Goal: Transaction & Acquisition: Download file/media

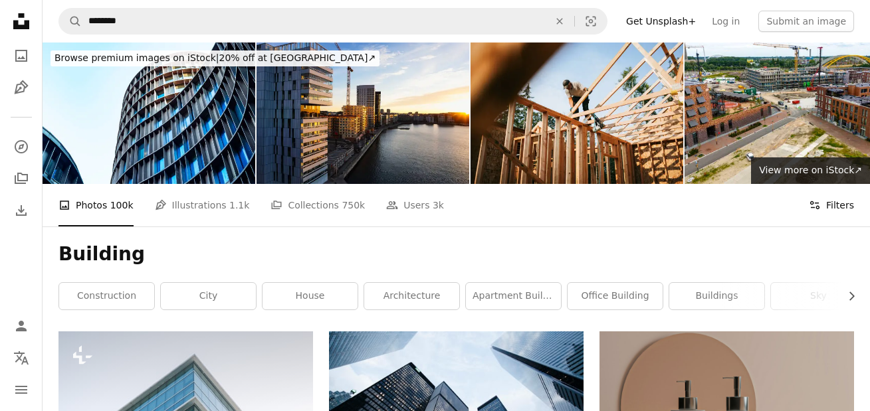
click at [832, 206] on button "Filters Filters" at bounding box center [831, 205] width 45 height 43
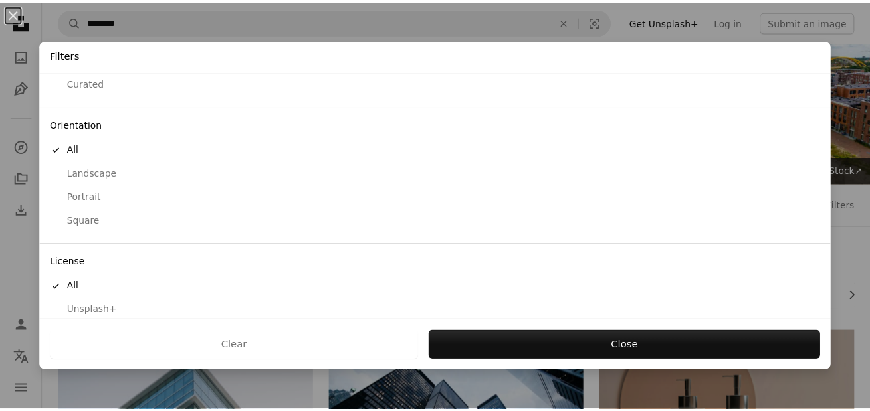
scroll to position [116, 0]
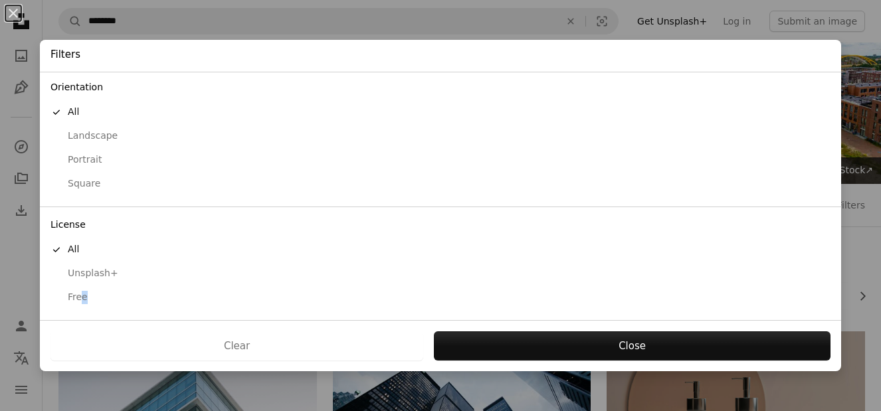
click at [82, 292] on div "Free" at bounding box center [441, 297] width 780 height 13
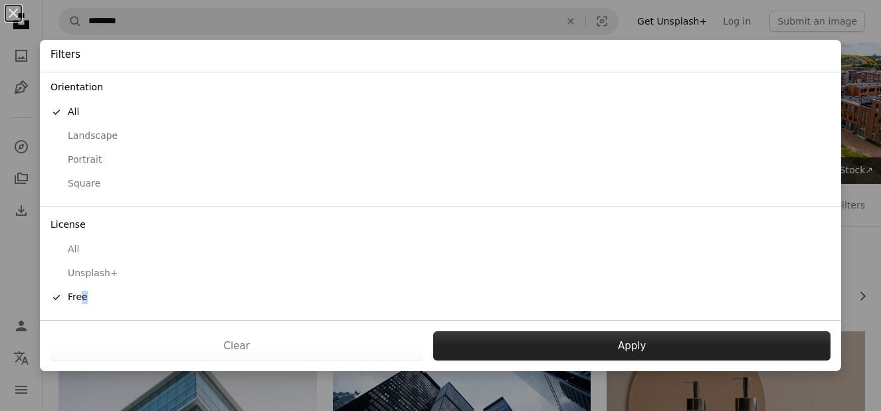
click at [560, 340] on button "Apply" at bounding box center [631, 346] width 397 height 29
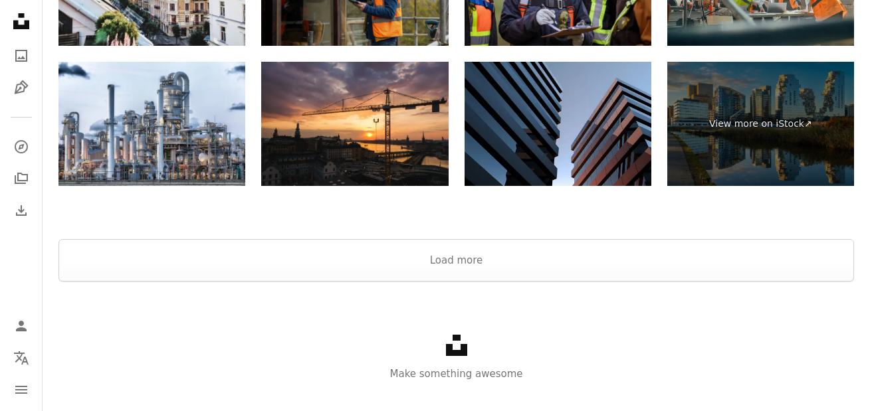
scroll to position [3298, 0]
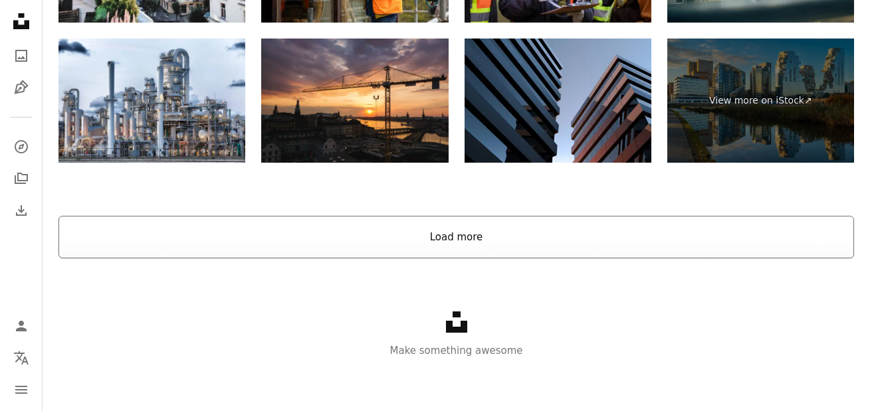
click at [355, 241] on button "Load more" at bounding box center [455, 237] width 795 height 43
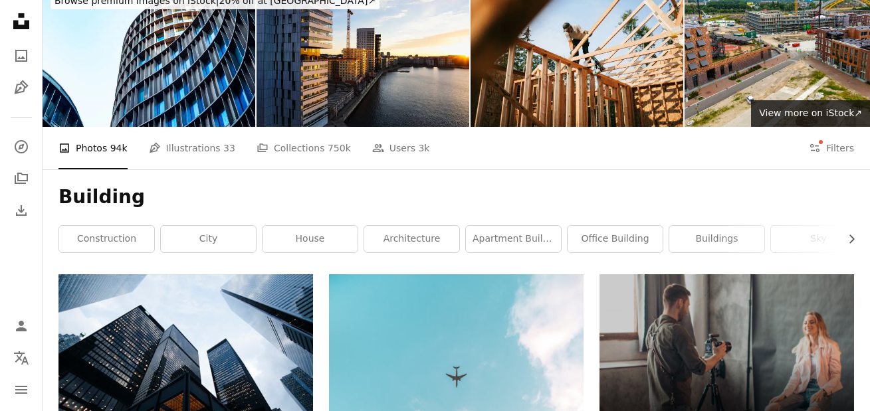
scroll to position [0, 0]
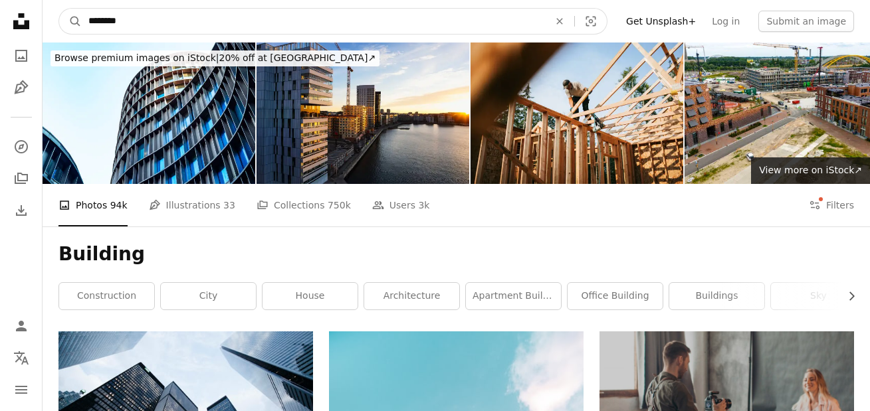
click at [132, 19] on input "********" at bounding box center [313, 21] width 463 height 25
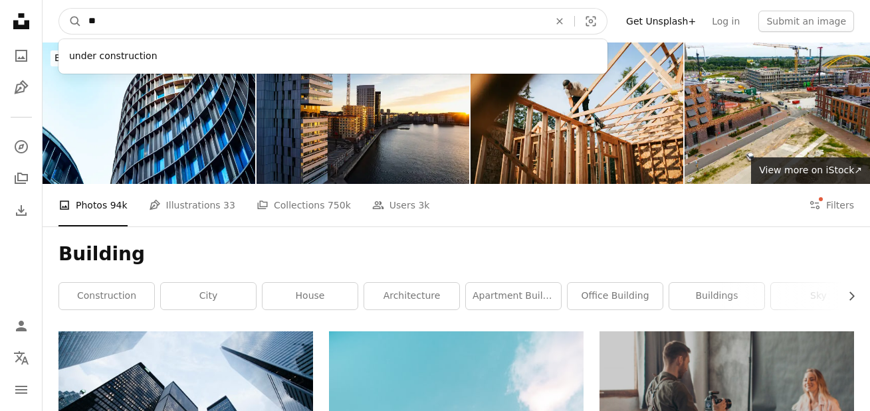
type input "*"
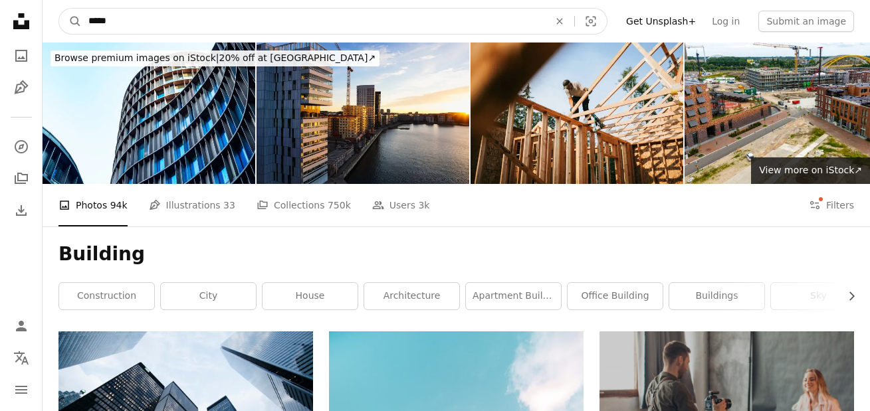
type input "*****"
click at [59, 9] on button "A magnifying glass" at bounding box center [70, 21] width 23 height 25
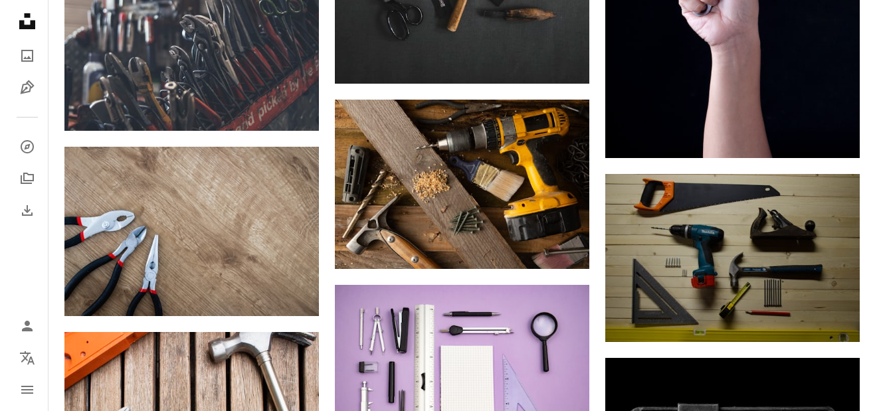
scroll to position [1196, 0]
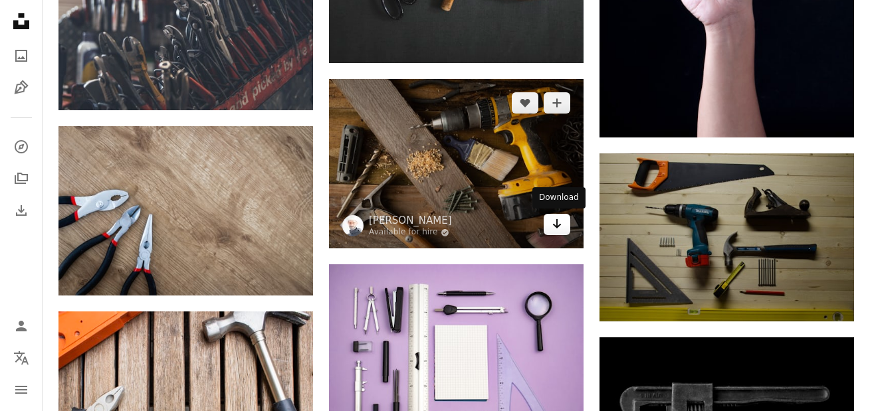
click at [561, 232] on link "Arrow pointing down" at bounding box center [557, 224] width 27 height 21
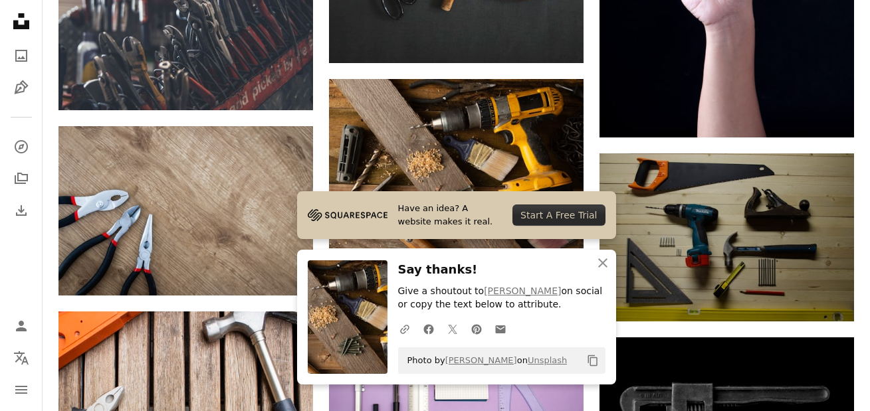
click at [591, 363] on icon "Copy content" at bounding box center [593, 361] width 12 height 12
click at [601, 261] on icon "An X shape" at bounding box center [603, 263] width 16 height 16
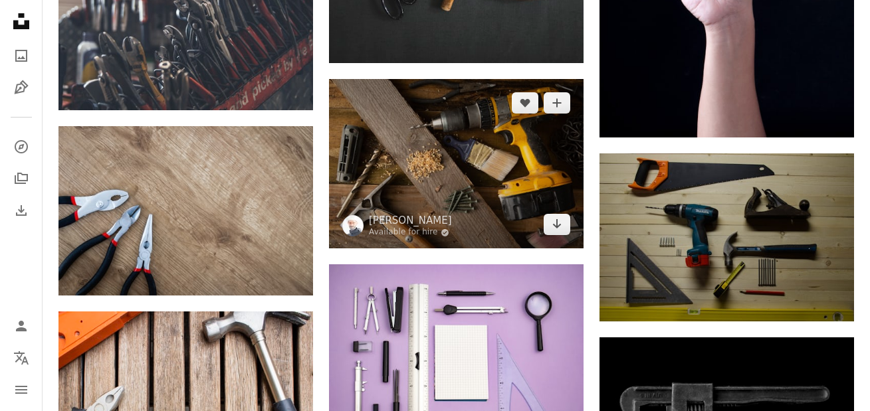
click at [464, 166] on img at bounding box center [456, 163] width 254 height 169
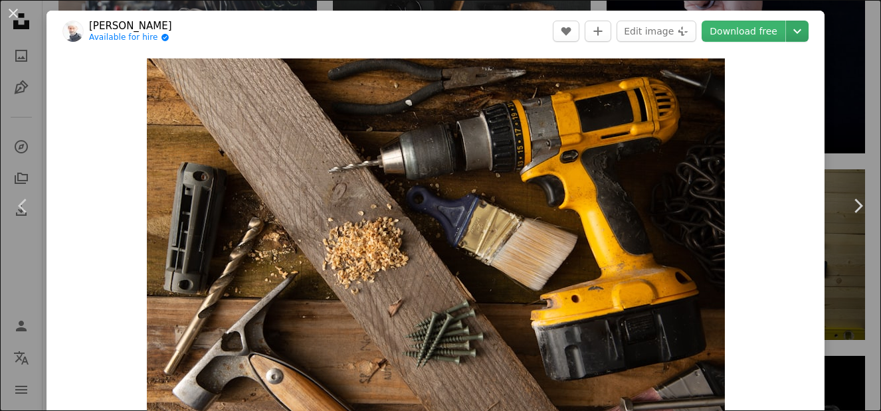
click at [795, 35] on icon "Chevron down" at bounding box center [797, 31] width 21 height 16
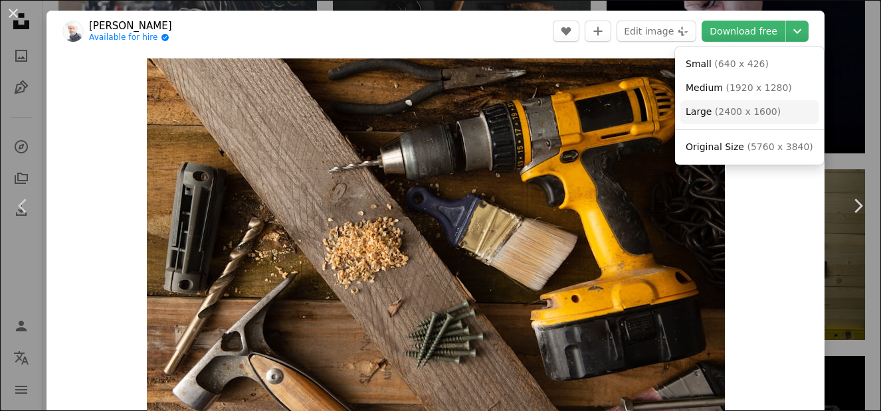
click at [741, 108] on span "( 2400 x 1600 )" at bounding box center [748, 111] width 66 height 11
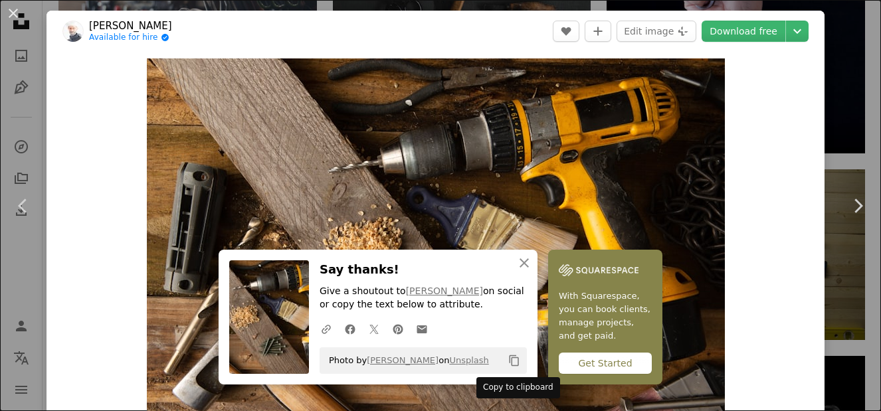
click at [517, 359] on icon "Copy content" at bounding box center [514, 361] width 12 height 12
click at [520, 260] on icon "button" at bounding box center [524, 262] width 9 height 9
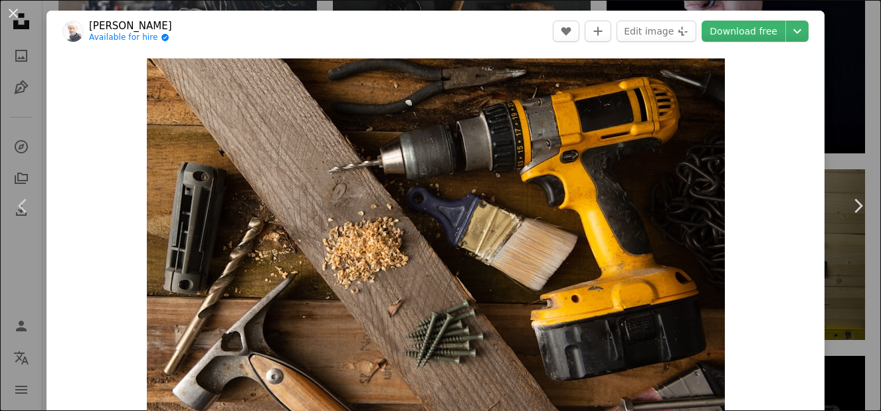
click at [845, 92] on div "An X shape Chevron left Chevron right [PERSON_NAME] Available for hire A checkm…" at bounding box center [440, 205] width 881 height 411
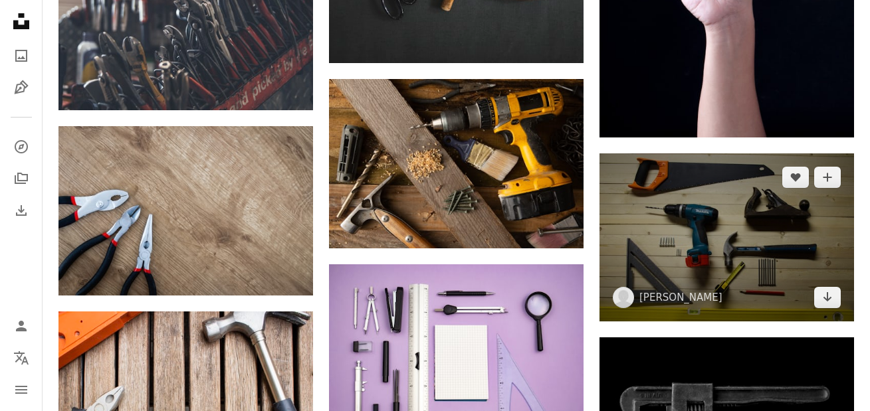
click at [756, 254] on img at bounding box center [726, 237] width 254 height 169
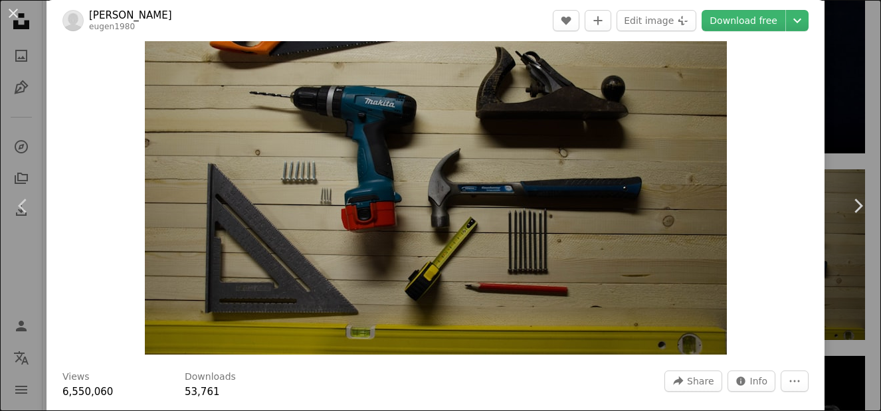
scroll to position [66, 0]
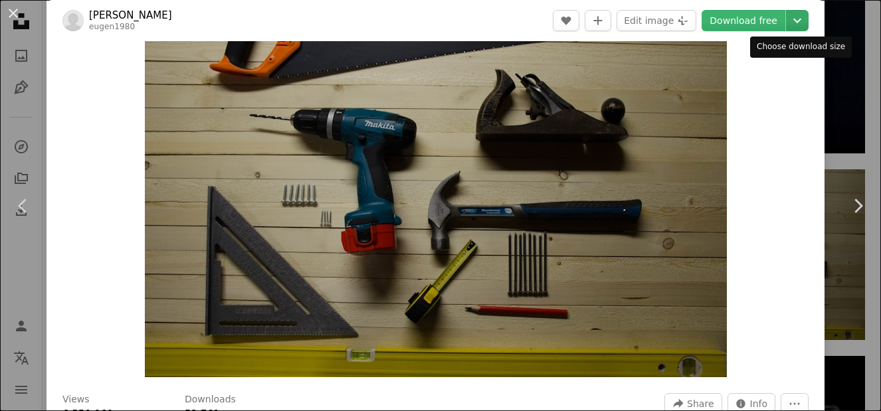
click at [797, 19] on icon "Chevron down" at bounding box center [797, 21] width 21 height 16
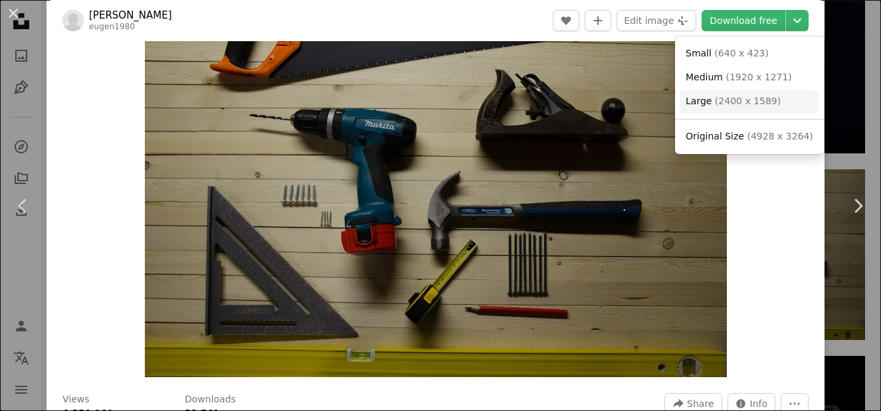
click at [766, 100] on span "( 2400 x 1589 )" at bounding box center [748, 101] width 66 height 11
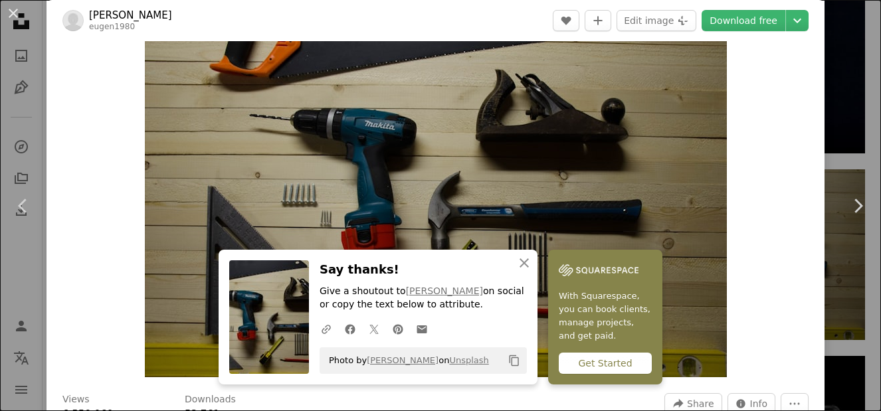
click at [692, 138] on img "Zoom in on this image" at bounding box center [436, 184] width 582 height 385
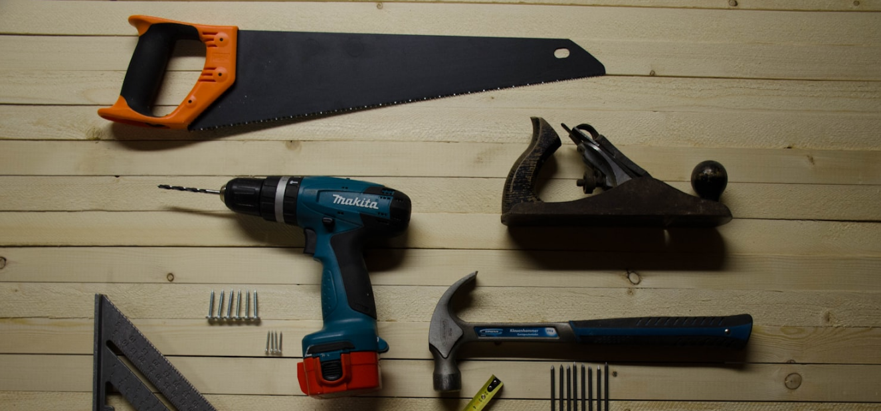
scroll to position [82, 0]
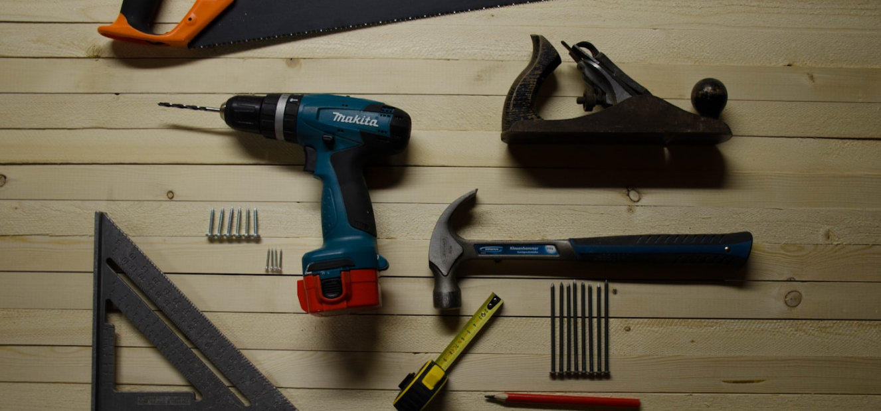
click at [777, 143] on img "Zoom out on this image" at bounding box center [440, 209] width 882 height 585
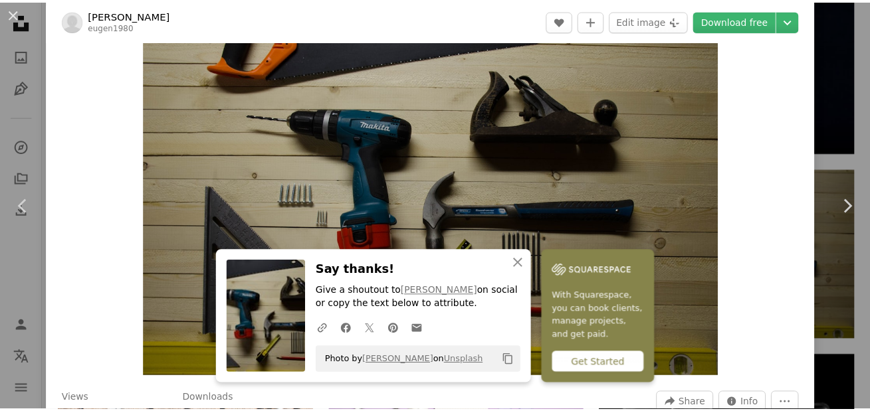
scroll to position [58, 0]
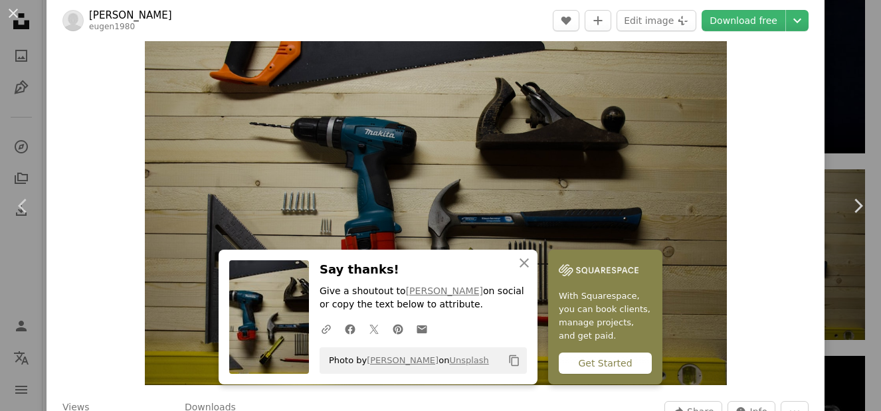
click at [833, 61] on div "An X shape Chevron left Chevron right An X shape Close Say thanks! Give a shout…" at bounding box center [440, 205] width 881 height 411
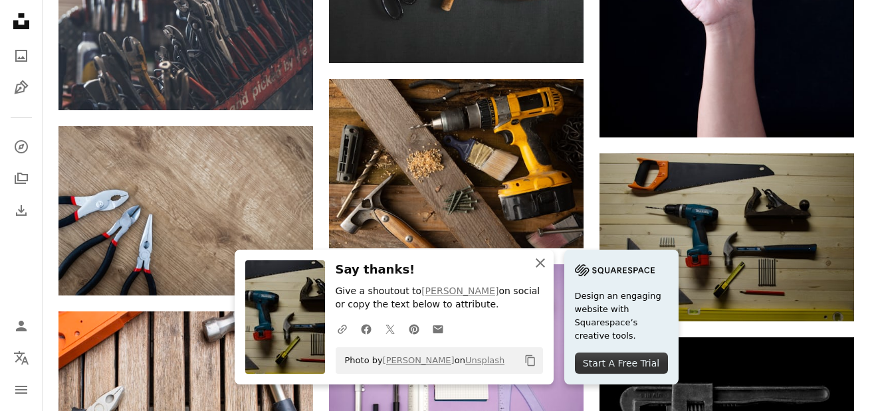
click at [536, 265] on icon "An X shape" at bounding box center [540, 263] width 16 height 16
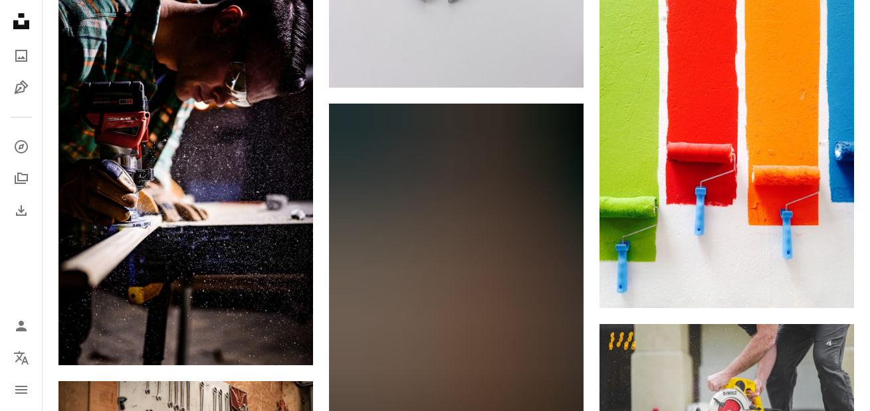
scroll to position [2724, 0]
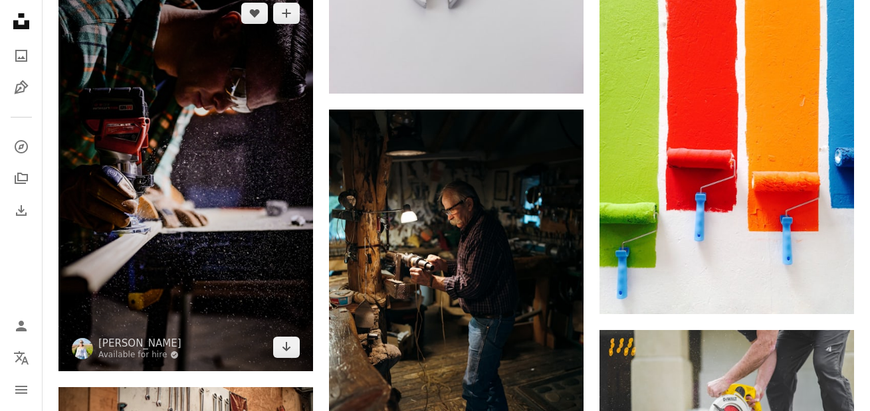
click at [213, 229] on img at bounding box center [185, 180] width 254 height 382
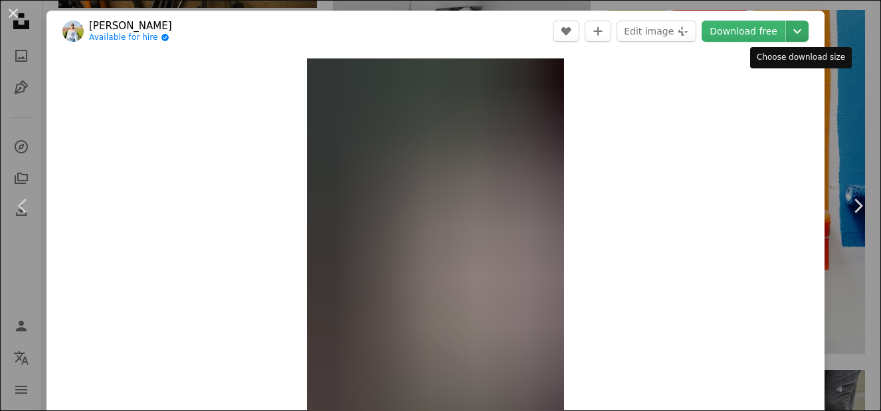
click at [799, 33] on icon "Chevron down" at bounding box center [797, 31] width 21 height 16
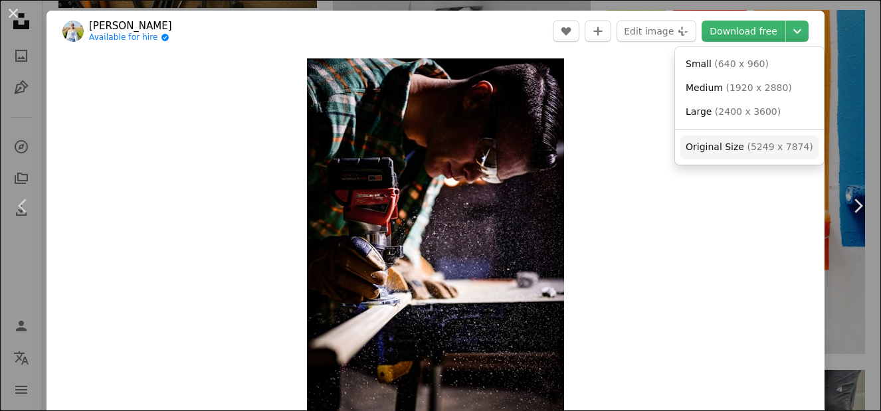
click at [728, 147] on span "Original Size" at bounding box center [715, 147] width 58 height 11
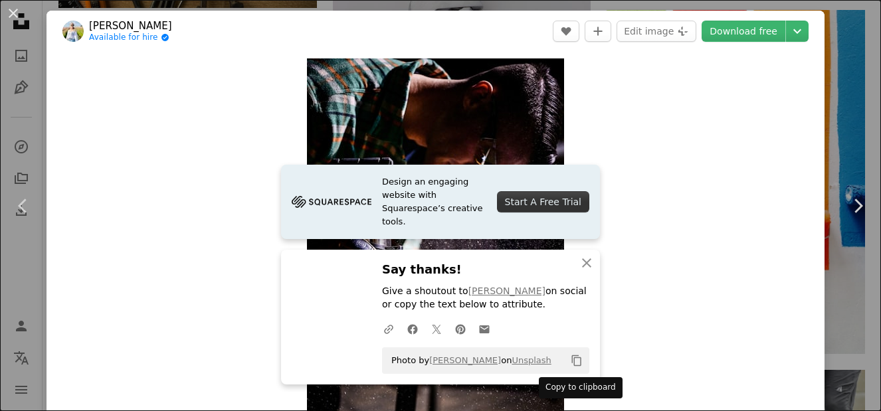
click at [573, 359] on icon "Copy to clipboard" at bounding box center [576, 360] width 9 height 11
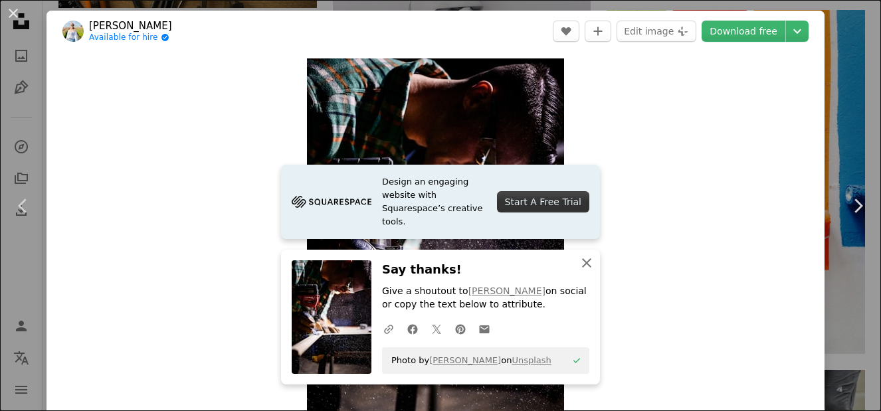
click at [587, 265] on icon "An X shape" at bounding box center [587, 263] width 16 height 16
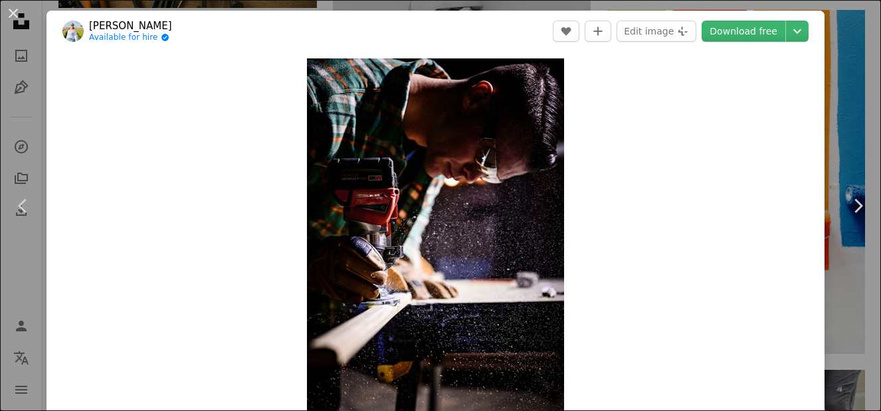
click at [835, 60] on div "An X shape Chevron left Chevron right [PERSON_NAME] Available for hire A checkm…" at bounding box center [440, 205] width 881 height 411
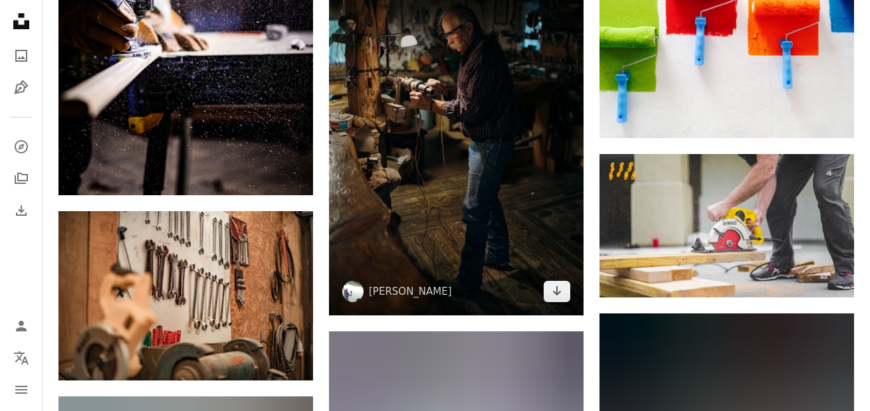
scroll to position [2924, 0]
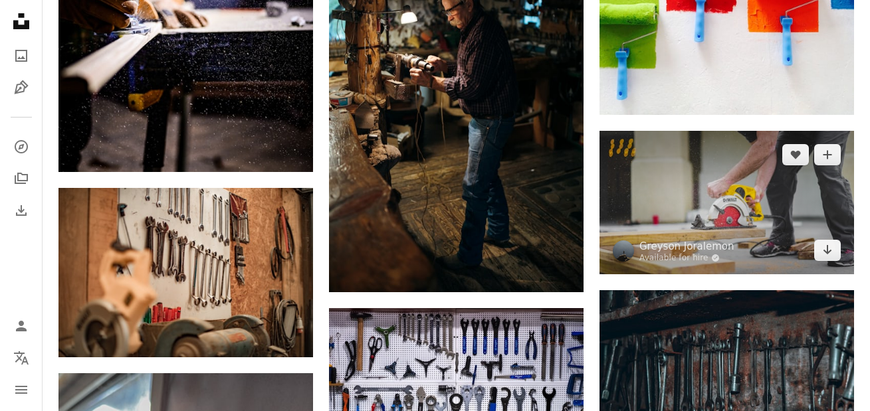
click at [730, 189] on img at bounding box center [726, 202] width 254 height 143
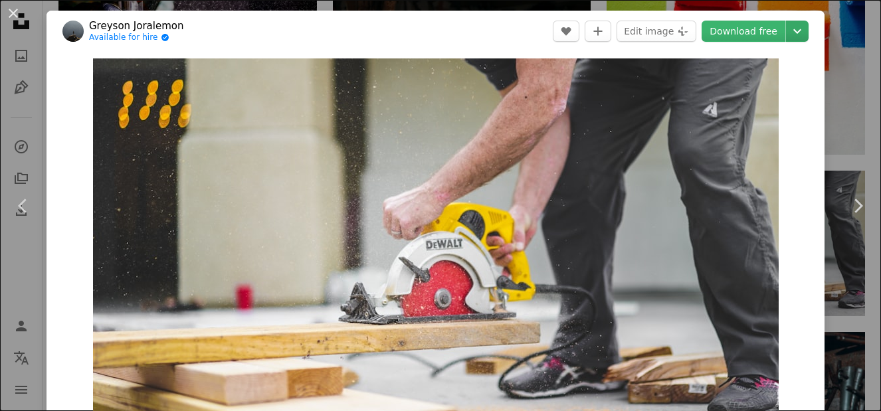
click at [798, 35] on icon "Chevron down" at bounding box center [797, 31] width 21 height 16
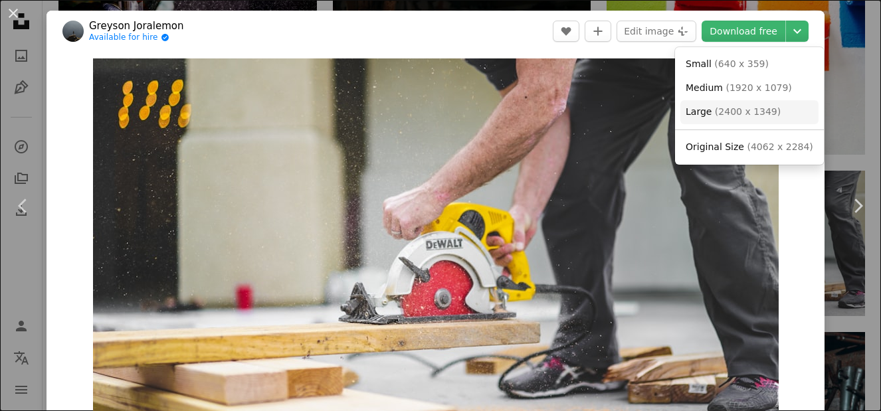
click at [742, 109] on span "( 2400 x 1349 )" at bounding box center [748, 111] width 66 height 11
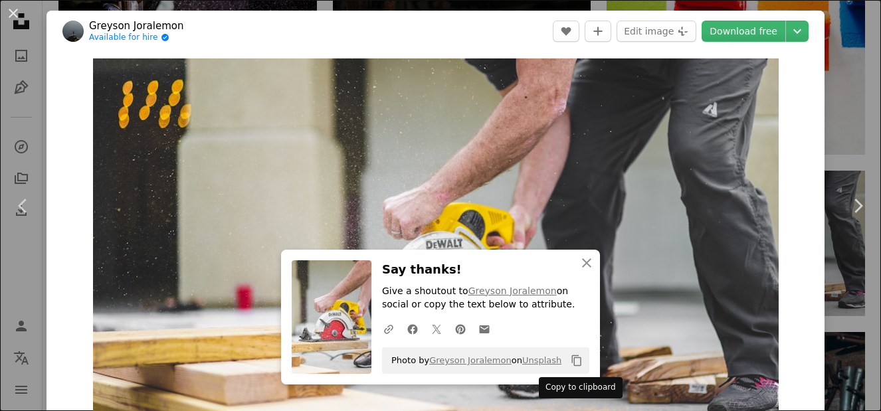
click at [573, 363] on icon "Copy content" at bounding box center [577, 361] width 12 height 12
click at [583, 262] on icon "An X shape" at bounding box center [587, 263] width 16 height 16
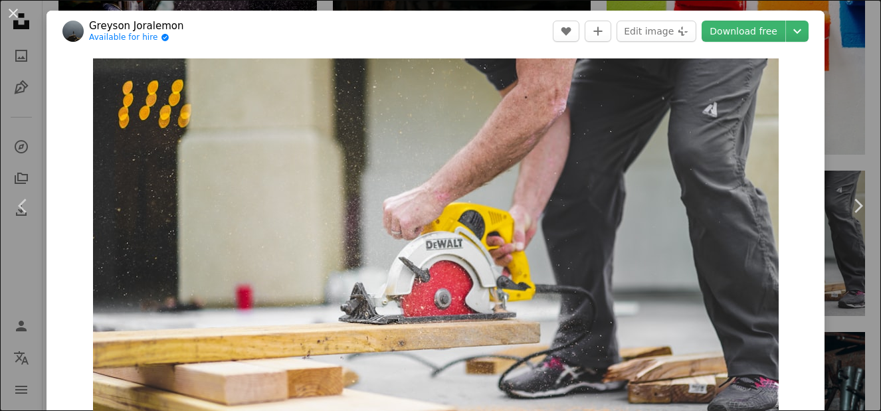
click at [829, 128] on div "An X shape Chevron left Chevron right [PERSON_NAME] Available for hire A checkm…" at bounding box center [440, 205] width 881 height 411
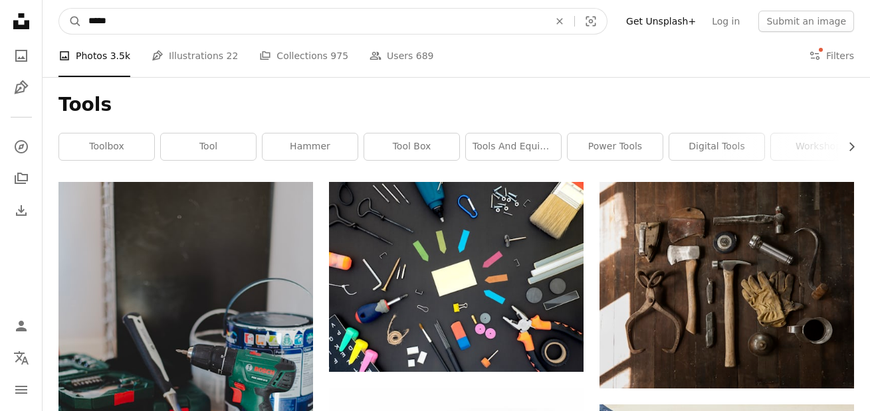
click at [131, 27] on input "*****" at bounding box center [313, 21] width 463 height 25
click at [131, 26] on input "*****" at bounding box center [313, 21] width 463 height 25
type input "**********"
click at [59, 9] on button "A magnifying glass" at bounding box center [70, 21] width 23 height 25
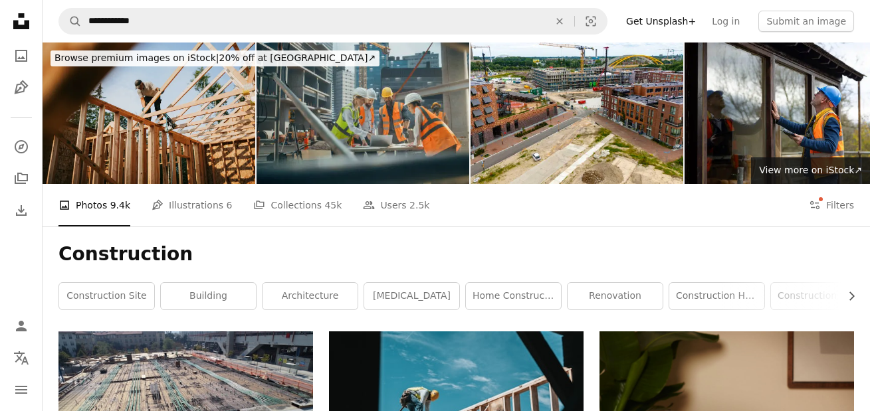
click at [126, 118] on img at bounding box center [149, 114] width 213 height 142
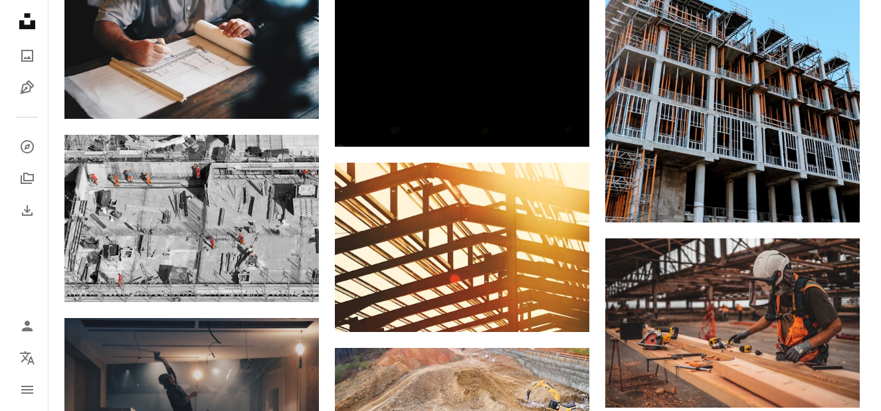
scroll to position [1329, 0]
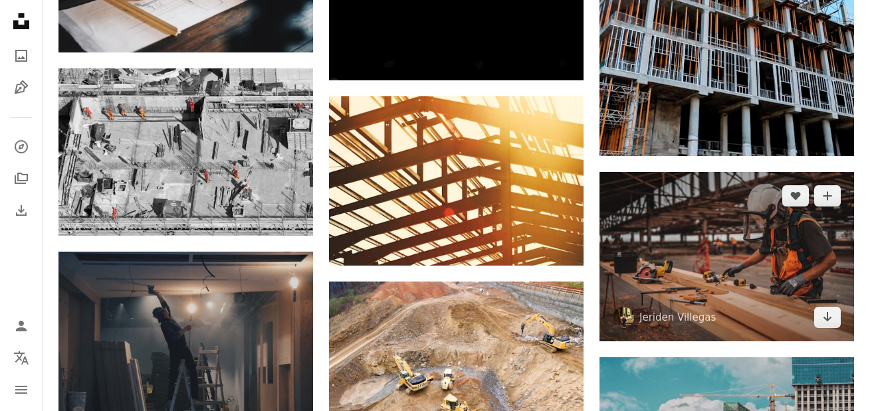
click at [714, 239] on img at bounding box center [726, 256] width 254 height 169
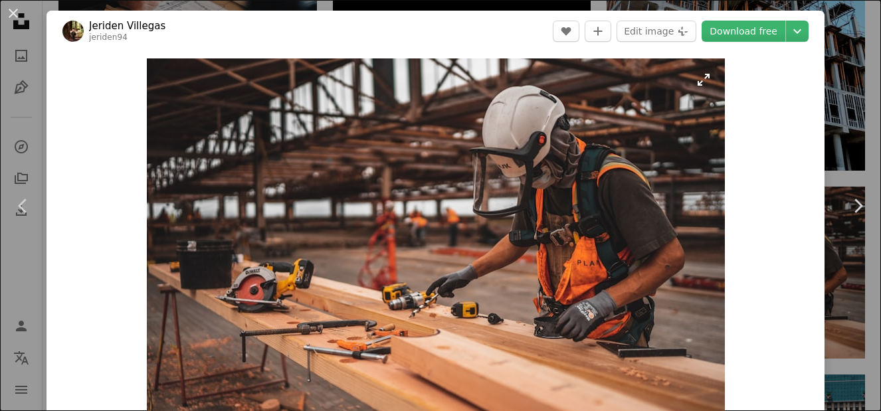
scroll to position [66, 0]
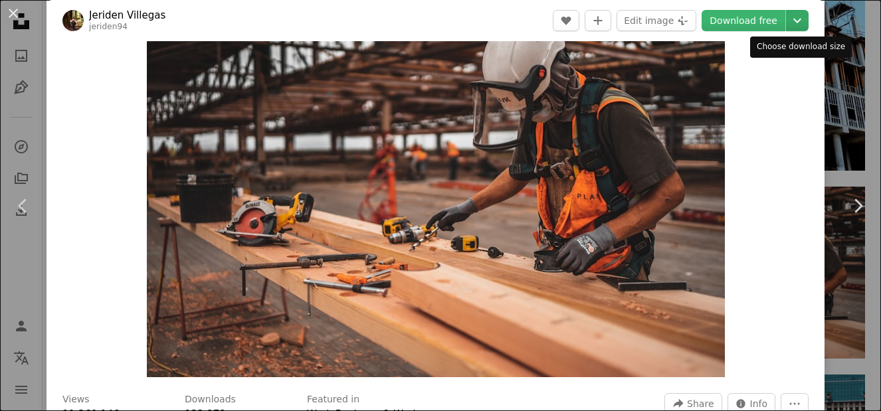
click at [799, 21] on icon "Choose download size" at bounding box center [797, 21] width 8 height 5
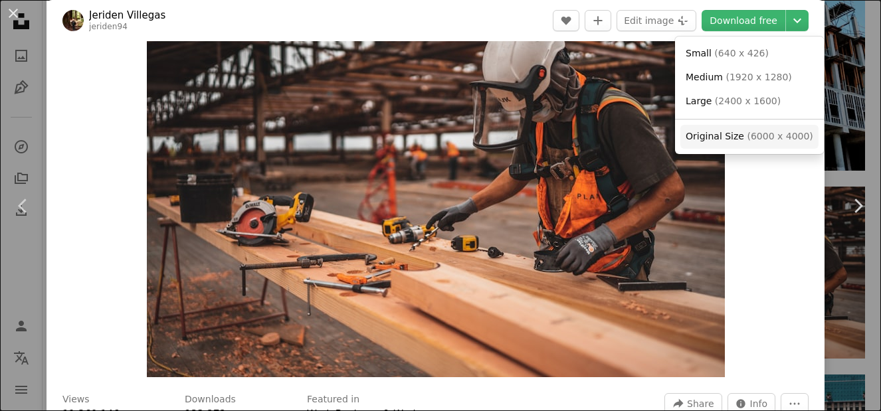
click at [775, 135] on span "( 6000 x 4000 )" at bounding box center [780, 136] width 66 height 11
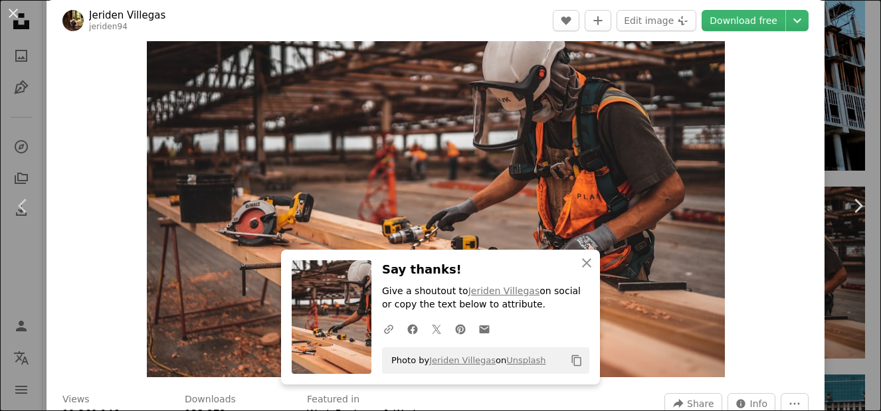
click at [575, 361] on icon "Copy content" at bounding box center [577, 361] width 12 height 12
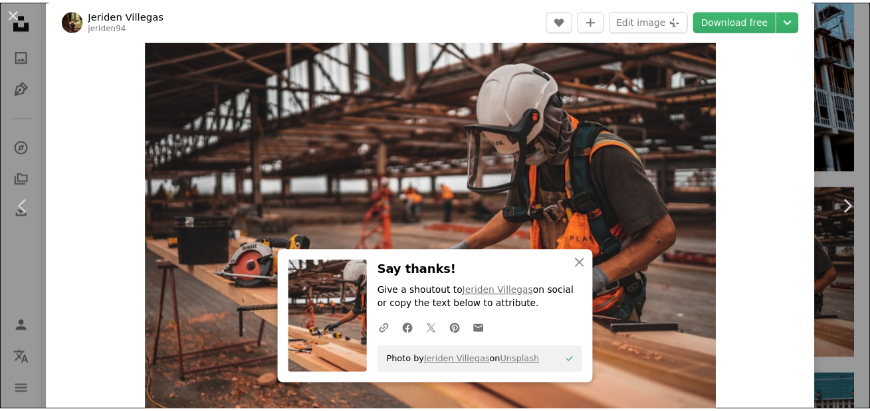
scroll to position [0, 0]
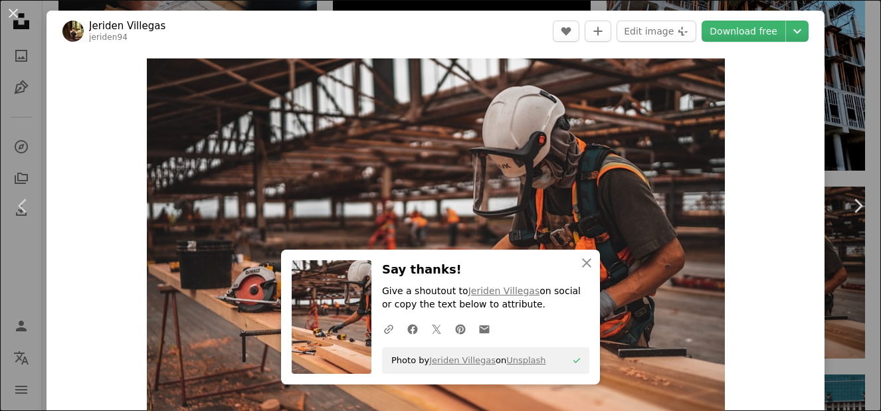
click at [836, 58] on div "An X shape Chevron left Chevron right An X shape Close Say thanks! Give a shout…" at bounding box center [440, 205] width 881 height 411
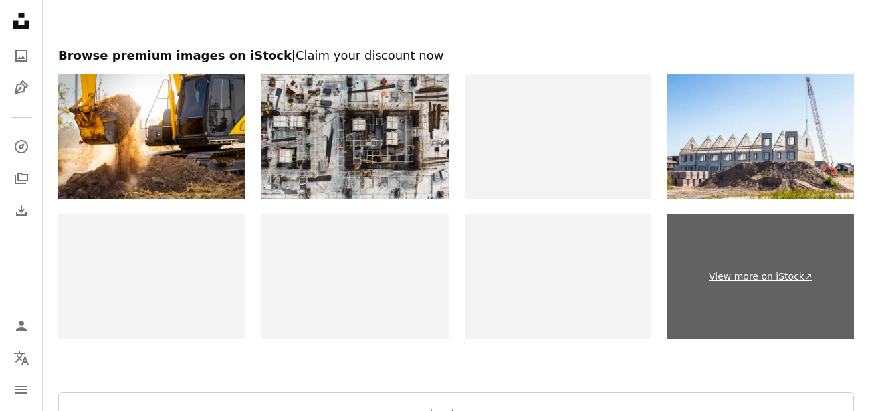
scroll to position [2569, 0]
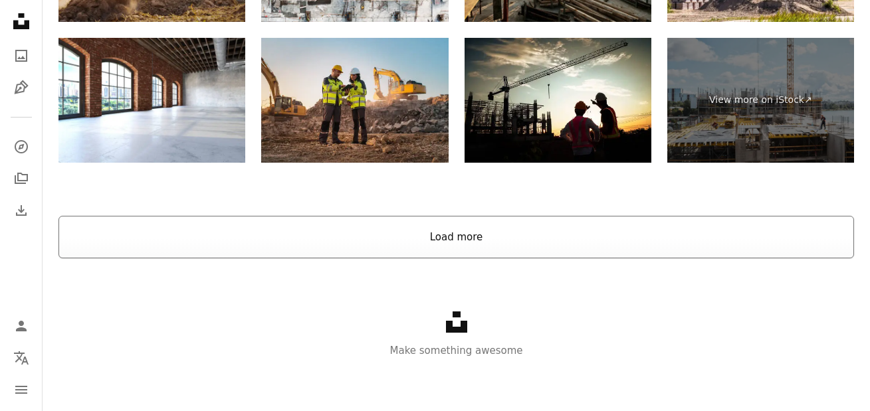
click at [524, 221] on button "Load more" at bounding box center [455, 237] width 795 height 43
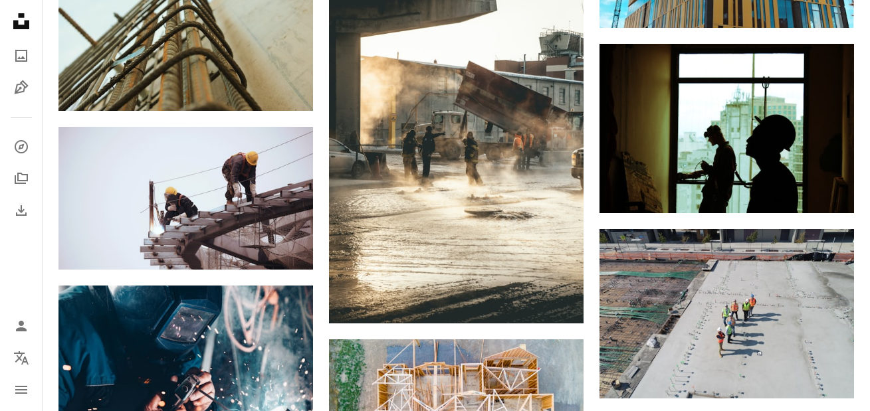
scroll to position [6673, 0]
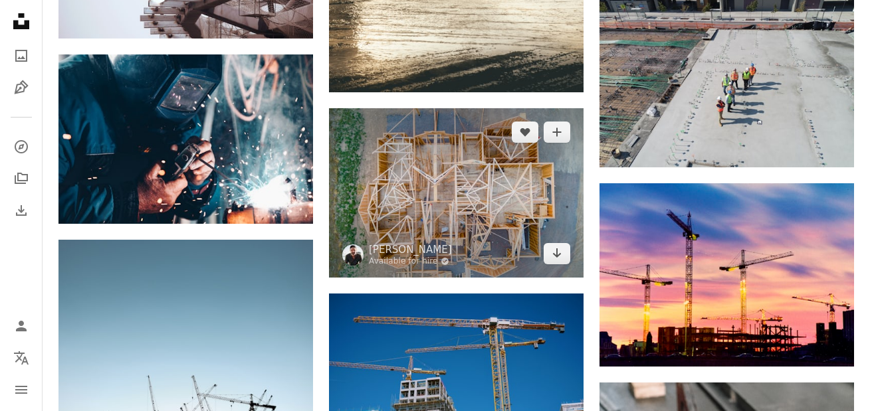
click at [479, 211] on img at bounding box center [456, 192] width 254 height 169
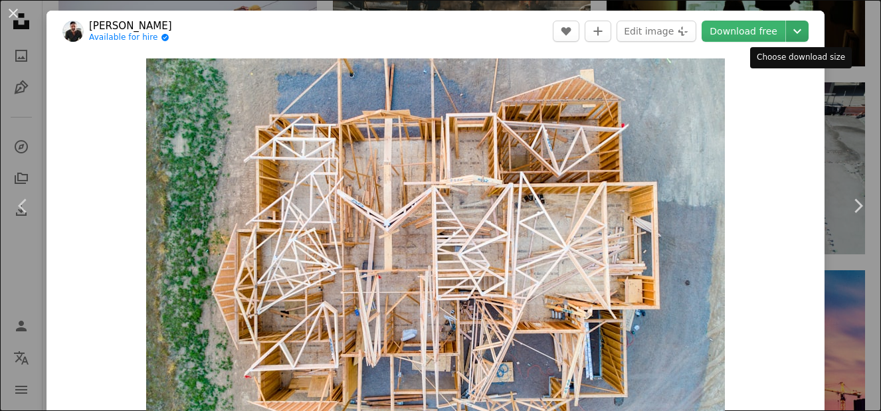
click at [801, 28] on icon "Chevron down" at bounding box center [797, 31] width 21 height 16
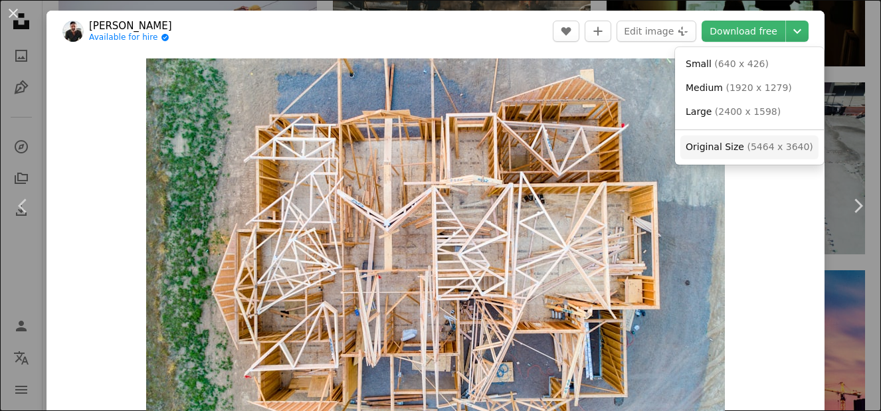
click at [756, 142] on span "( 5464 x 3640 )" at bounding box center [780, 147] width 66 height 11
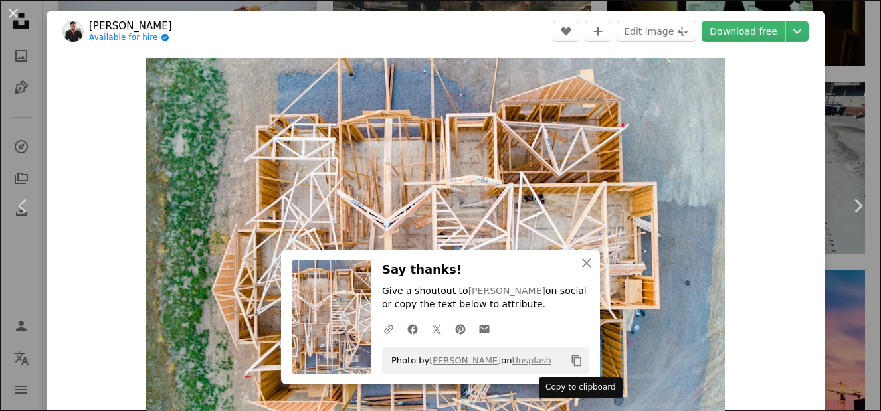
click at [573, 359] on icon "Copy to clipboard" at bounding box center [576, 360] width 9 height 11
click at [837, 140] on div "An X shape Chevron left Chevron right An X shape Close Say thanks! Give a shout…" at bounding box center [440, 205] width 881 height 411
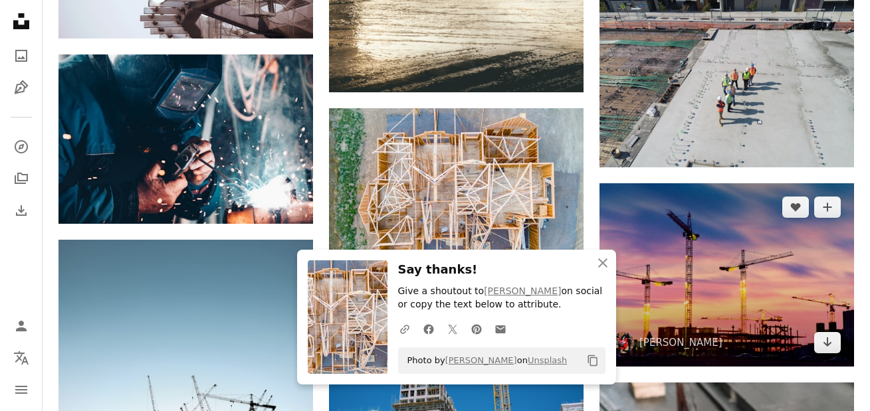
scroll to position [6739, 0]
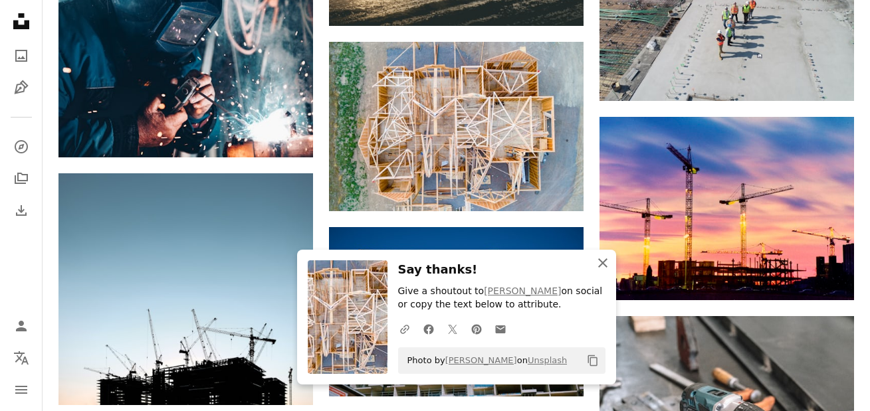
click at [598, 262] on icon "An X shape" at bounding box center [603, 263] width 16 height 16
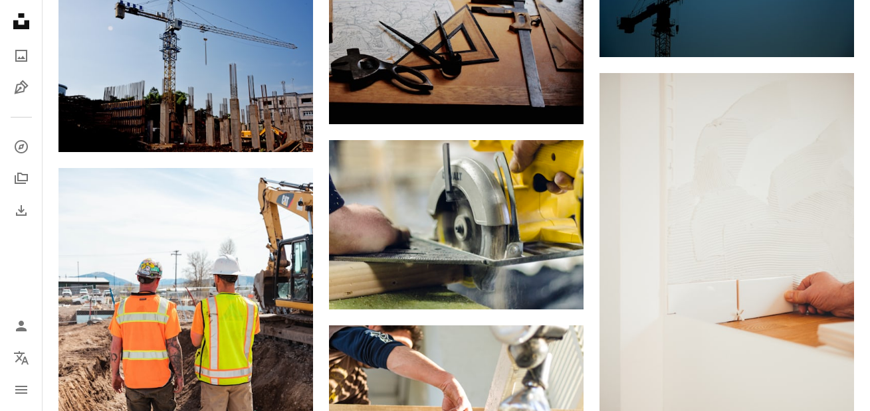
scroll to position [8002, 0]
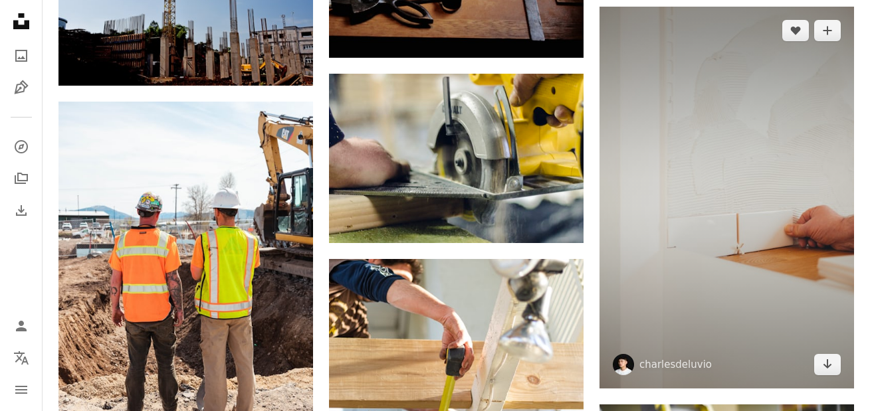
click at [746, 225] on img at bounding box center [726, 198] width 254 height 382
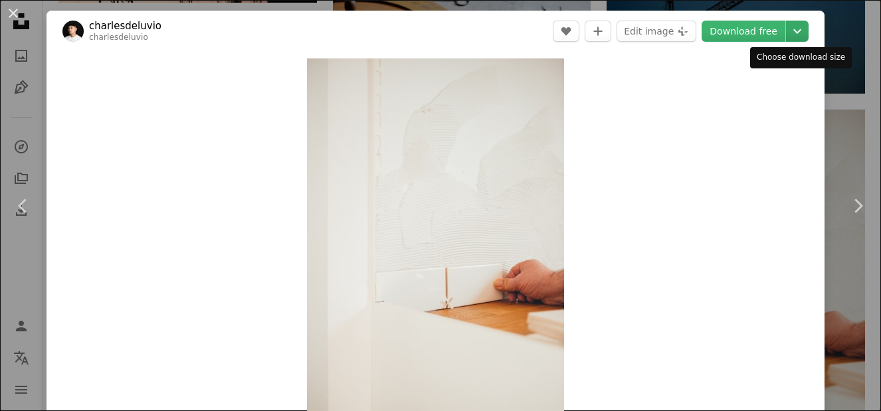
click at [797, 25] on icon "Chevron down" at bounding box center [797, 31] width 21 height 16
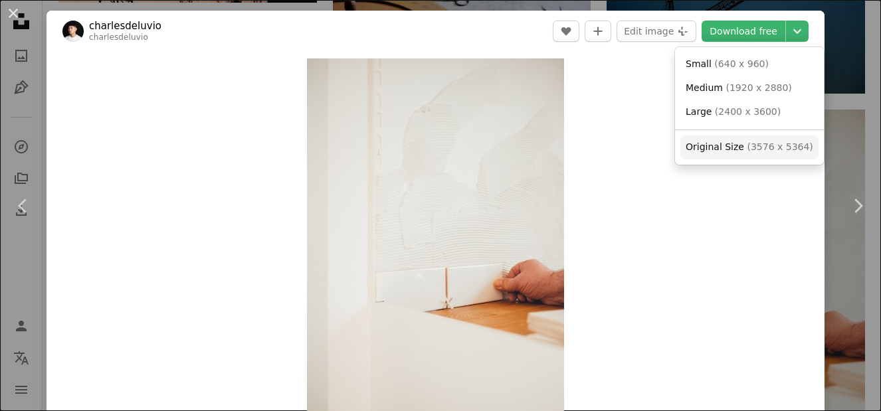
click at [765, 142] on span "( 3576 x 5364 )" at bounding box center [780, 147] width 66 height 11
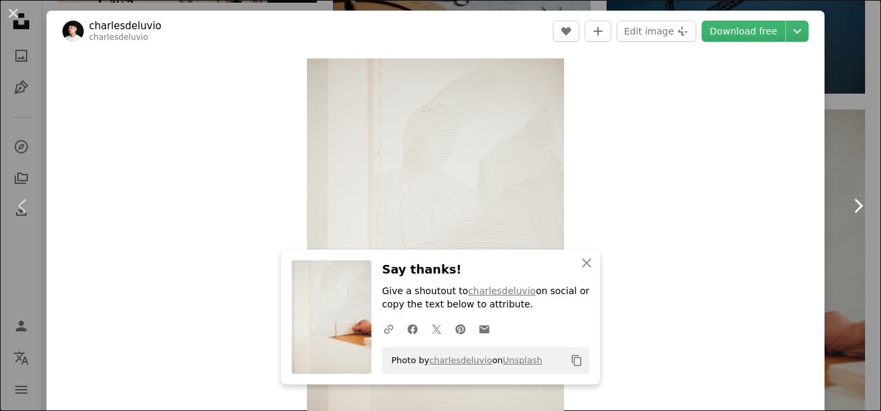
click at [836, 171] on link "Chevron right" at bounding box center [858, 206] width 47 height 128
click at [835, 161] on link "Chevron right" at bounding box center [858, 206] width 47 height 128
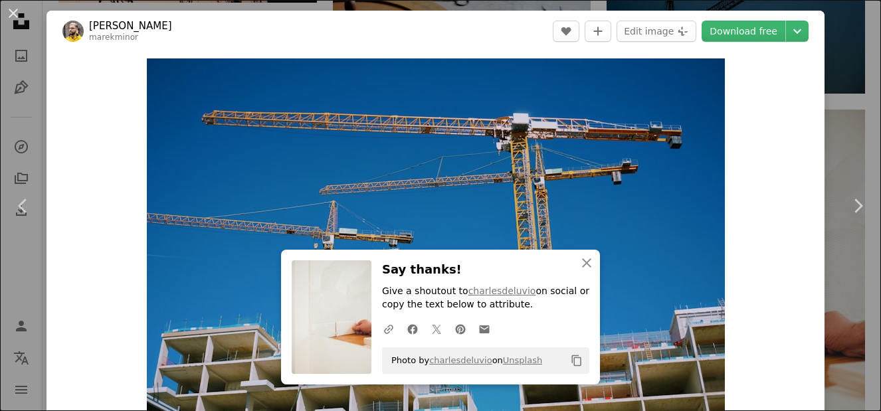
click at [574, 359] on icon "Copy to clipboard" at bounding box center [576, 360] width 9 height 11
click at [837, 157] on link "Chevron right" at bounding box center [858, 206] width 47 height 128
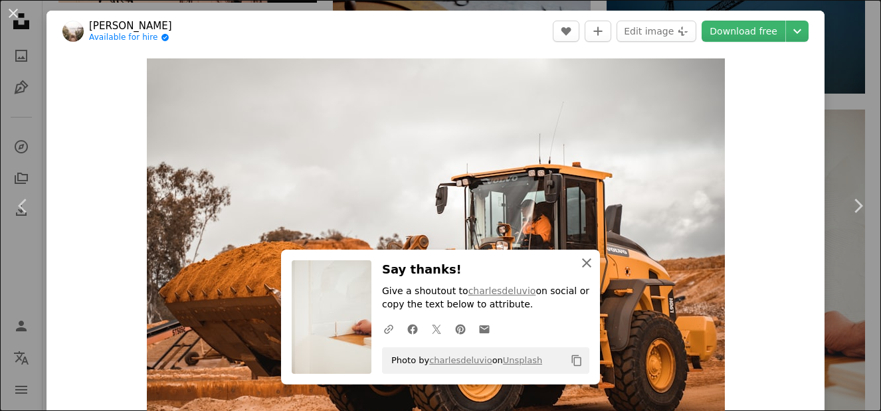
click at [583, 259] on icon "button" at bounding box center [586, 262] width 9 height 9
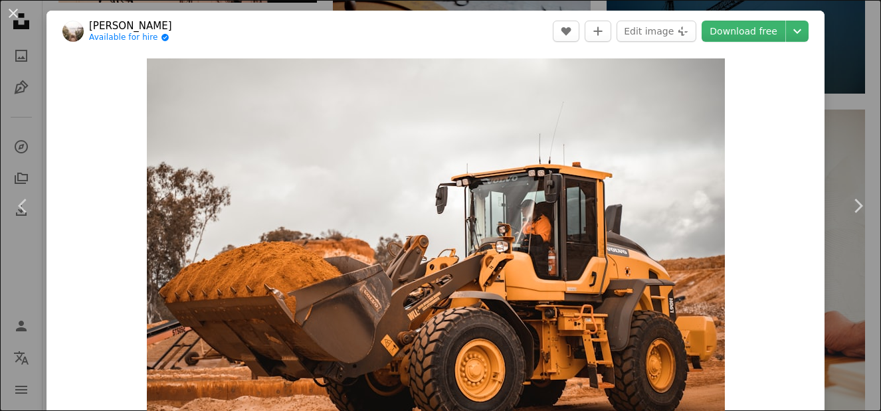
click at [833, 140] on div "An X shape Chevron left Chevron right [PERSON_NAME] Available for hire A checkm…" at bounding box center [440, 205] width 881 height 411
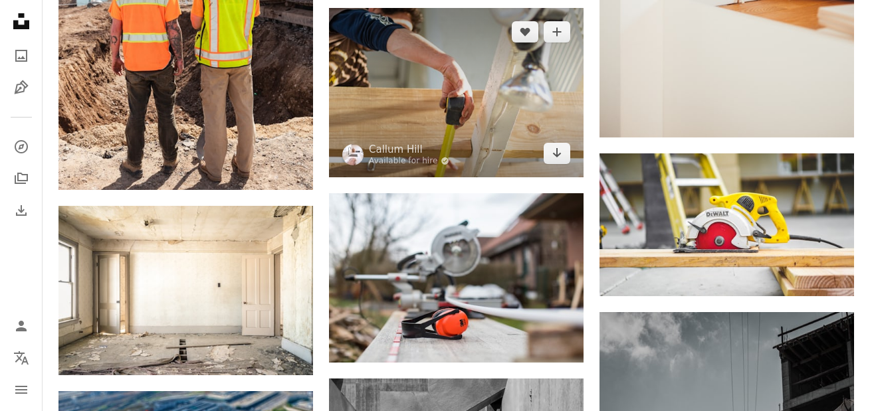
scroll to position [8267, 0]
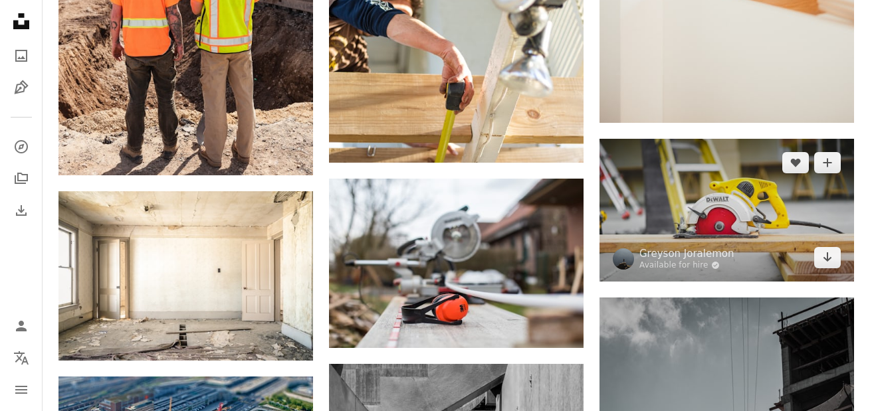
click at [730, 226] on img at bounding box center [726, 210] width 254 height 143
click at [720, 204] on img at bounding box center [726, 210] width 254 height 143
click at [726, 232] on img at bounding box center [726, 210] width 254 height 143
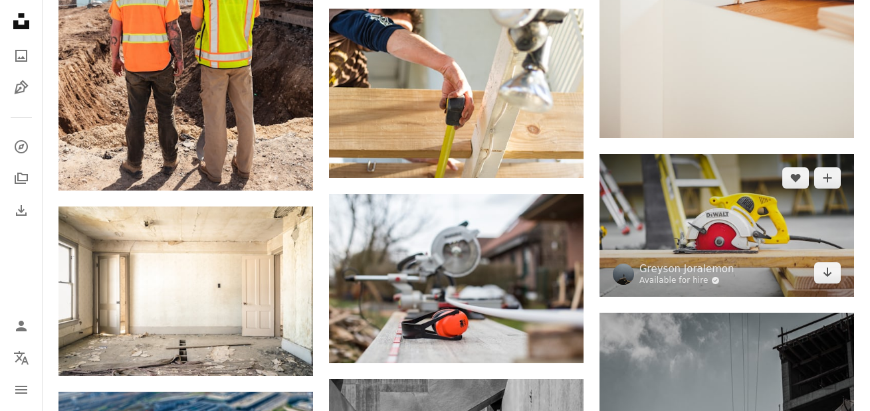
scroll to position [8267, 0]
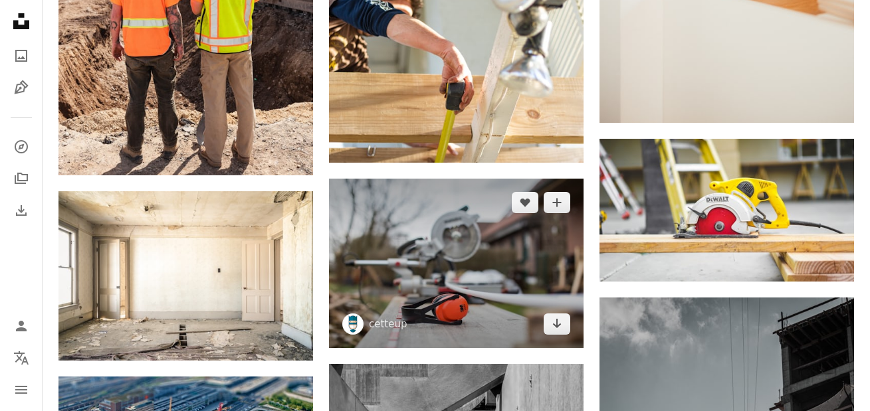
click at [465, 273] on img at bounding box center [456, 263] width 254 height 169
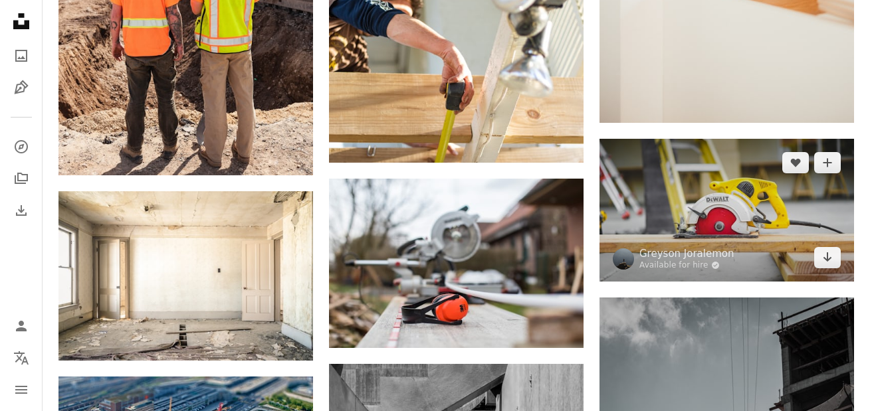
click at [692, 220] on img at bounding box center [726, 210] width 254 height 143
click at [832, 260] on icon "Arrow pointing down" at bounding box center [827, 257] width 11 height 16
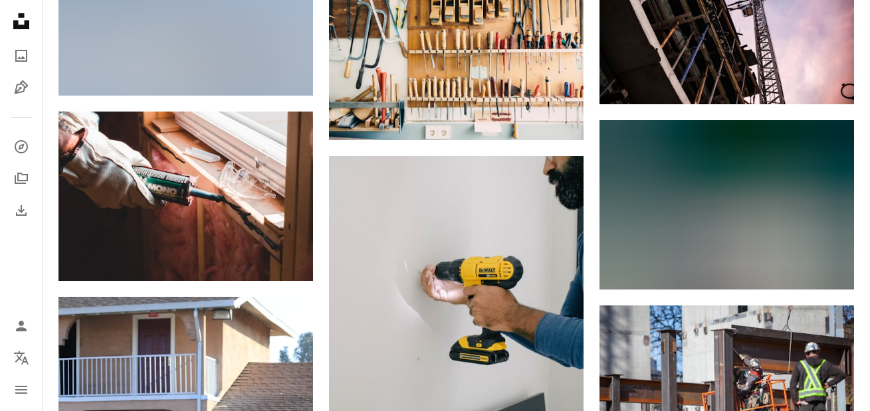
scroll to position [19564, 0]
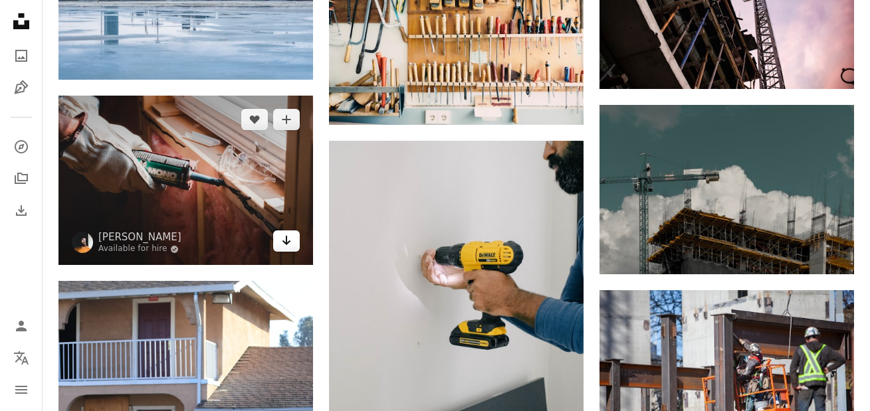
click at [290, 240] on icon "Arrow pointing down" at bounding box center [286, 241] width 11 height 16
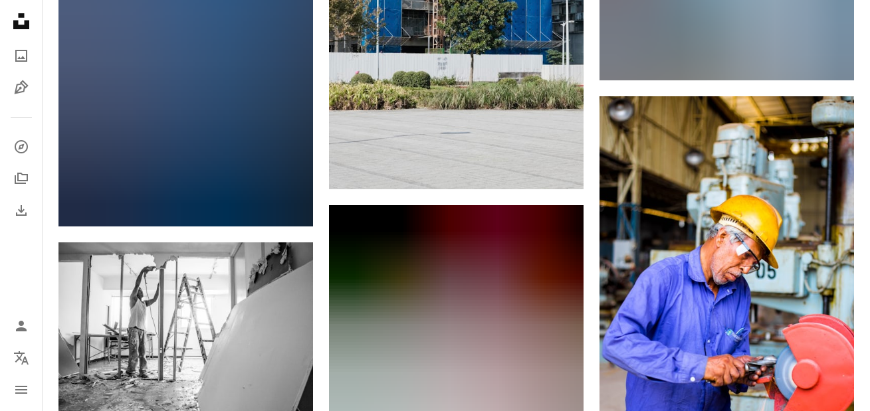
scroll to position [40893, 0]
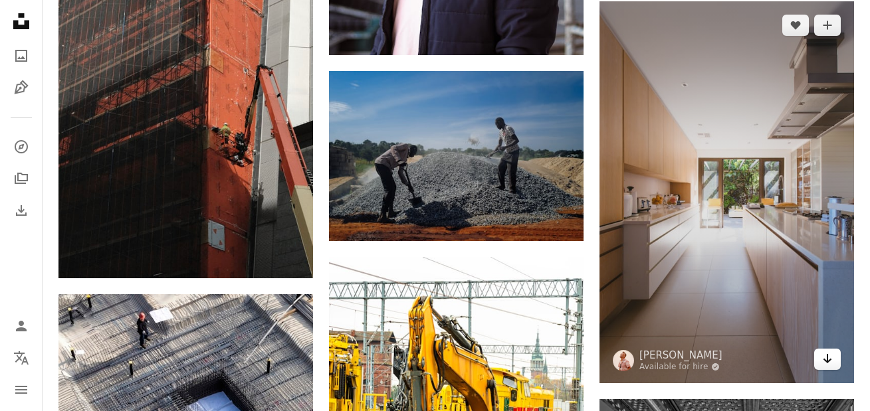
click at [833, 352] on link "Arrow pointing down" at bounding box center [827, 359] width 27 height 21
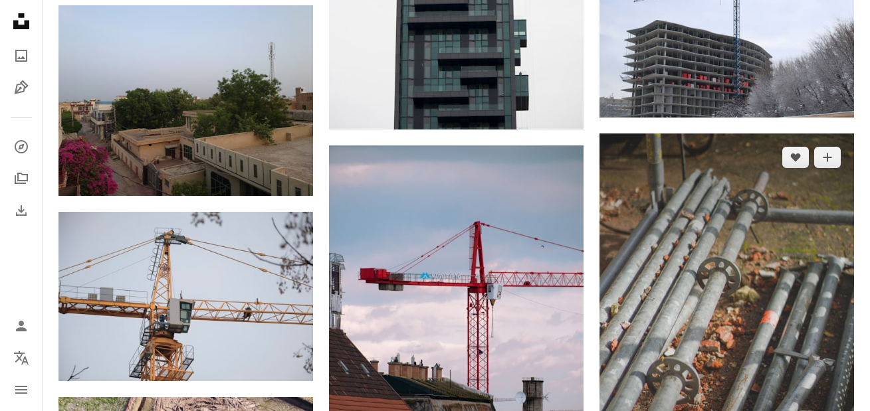
scroll to position [54914, 0]
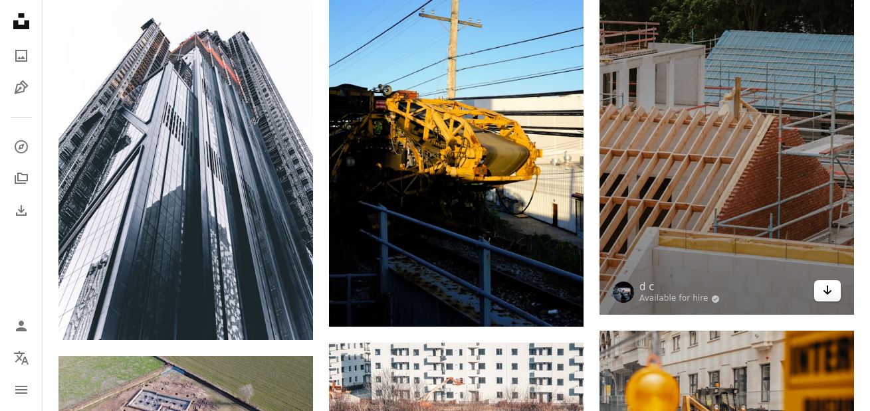
drag, startPoint x: 739, startPoint y: 190, endPoint x: 830, endPoint y: 276, distance: 125.5
click at [830, 282] on icon "Arrow pointing down" at bounding box center [827, 290] width 11 height 16
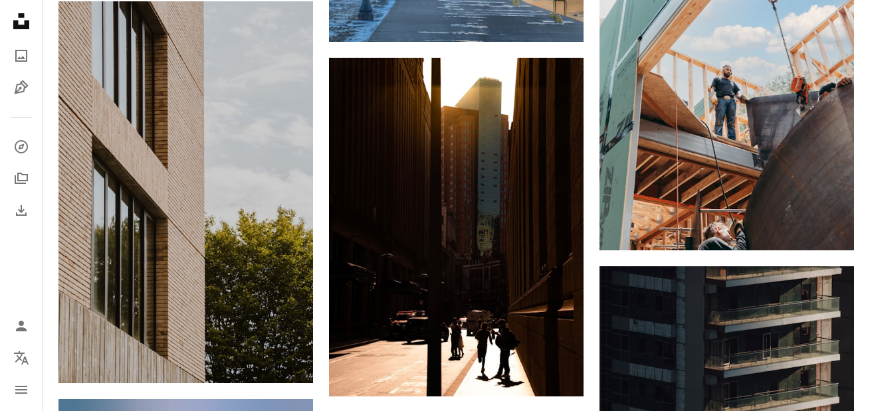
scroll to position [65545, 0]
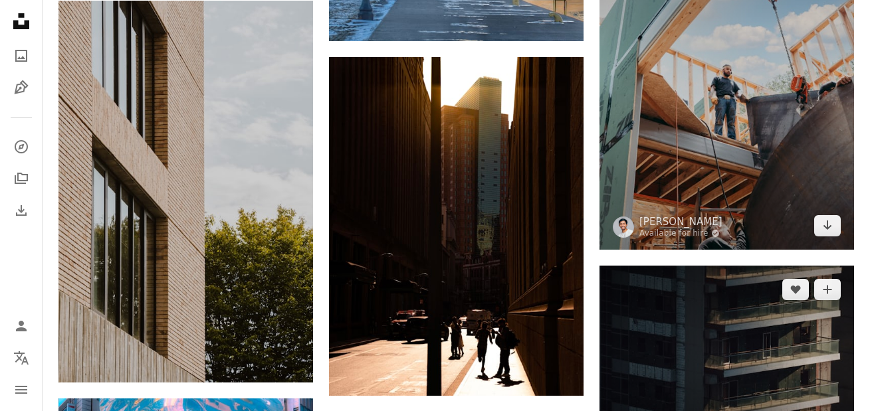
click at [825, 266] on img at bounding box center [726, 361] width 254 height 191
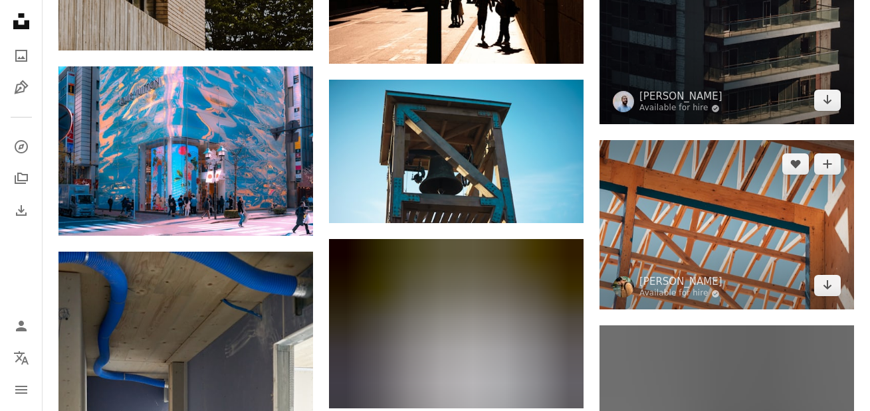
scroll to position [65944, 0]
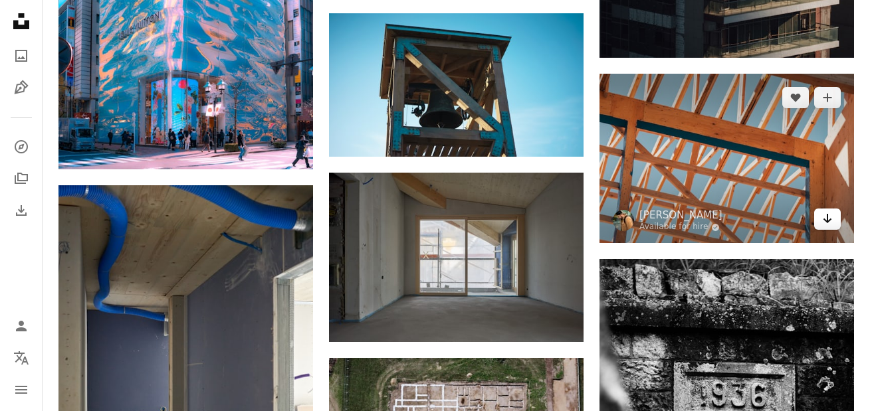
click at [822, 211] on icon "Arrow pointing down" at bounding box center [827, 219] width 11 height 16
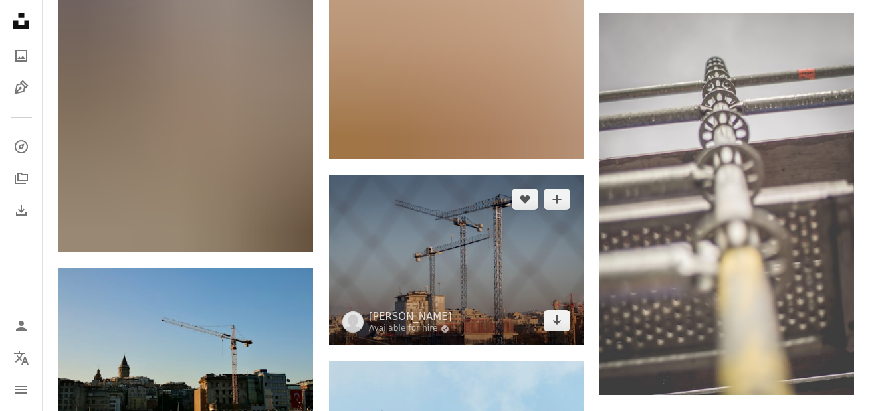
scroll to position [67804, 0]
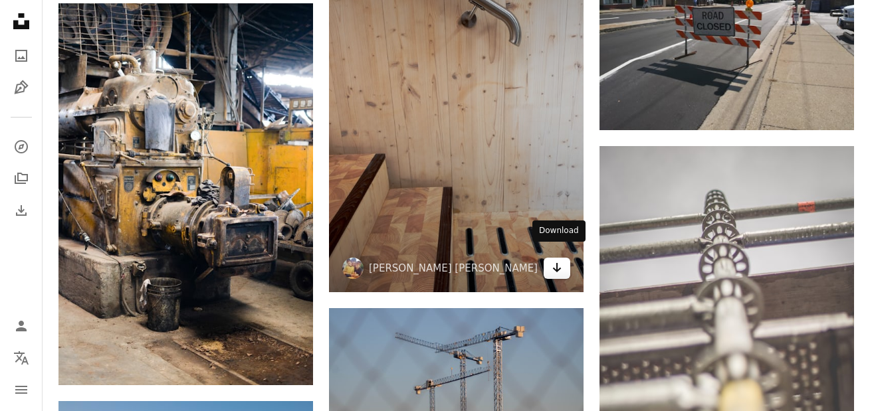
click at [551, 258] on link "Arrow pointing down" at bounding box center [557, 268] width 27 height 21
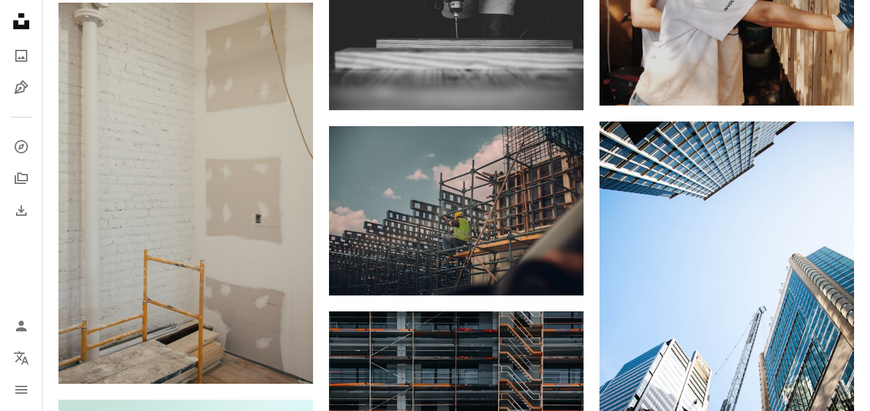
scroll to position [0, 0]
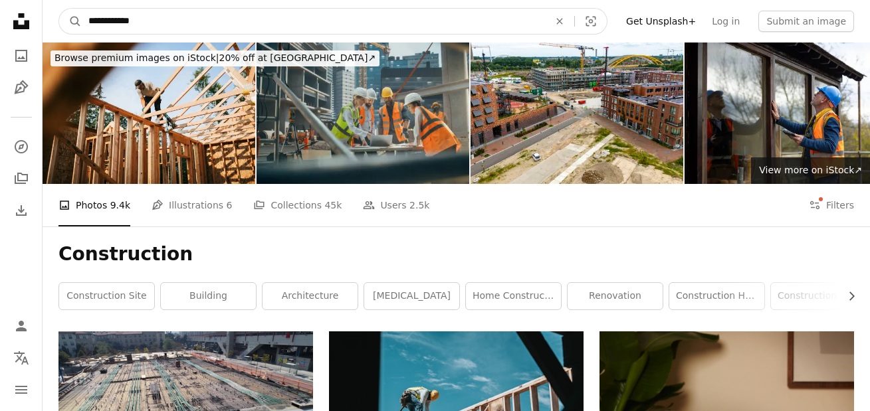
click at [161, 22] on input "**********" at bounding box center [313, 21] width 463 height 25
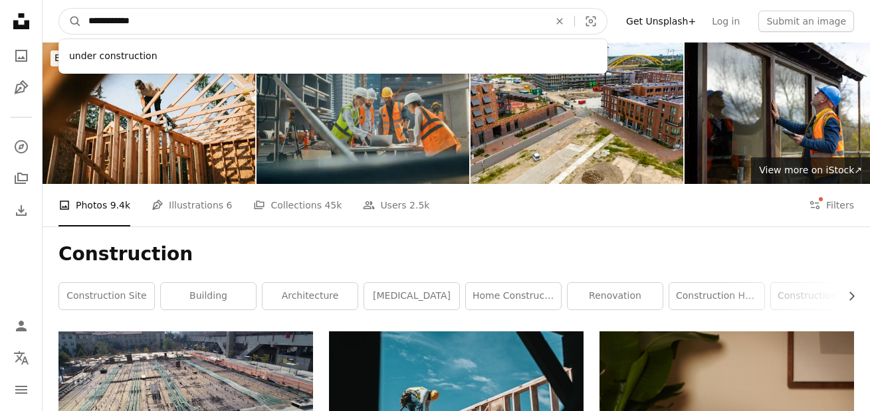
click at [165, 20] on input "**********" at bounding box center [313, 21] width 463 height 25
click at [89, 18] on input "**********" at bounding box center [313, 21] width 463 height 25
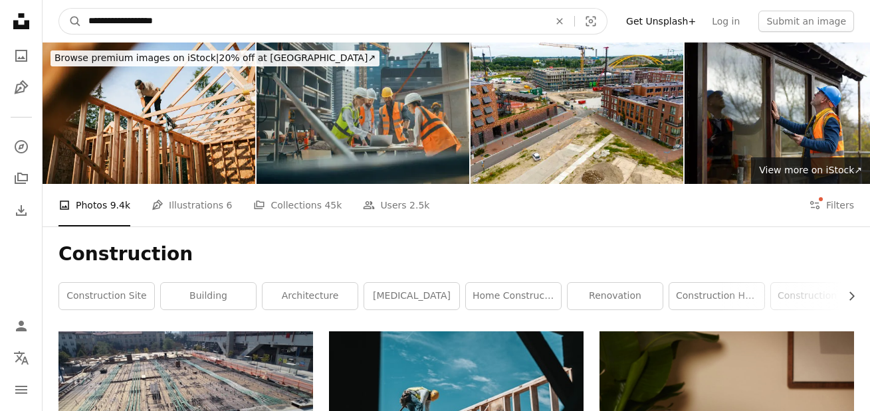
type input "**********"
click at [59, 9] on button "A magnifying glass" at bounding box center [70, 21] width 23 height 25
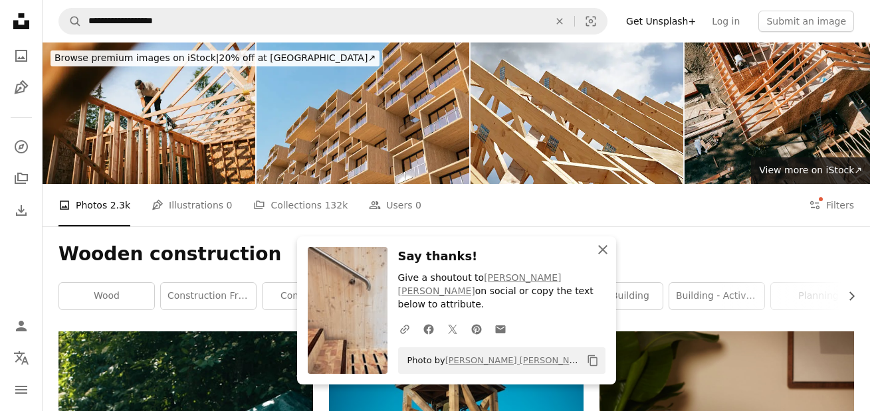
click at [601, 258] on icon "An X shape" at bounding box center [603, 250] width 16 height 16
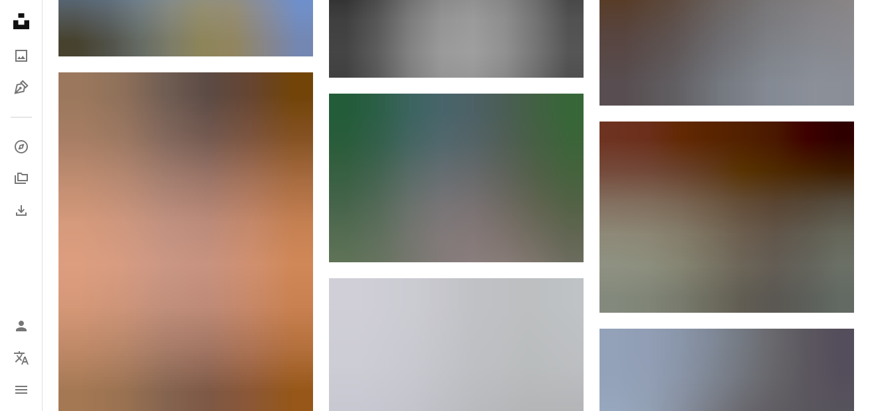
scroll to position [1196, 0]
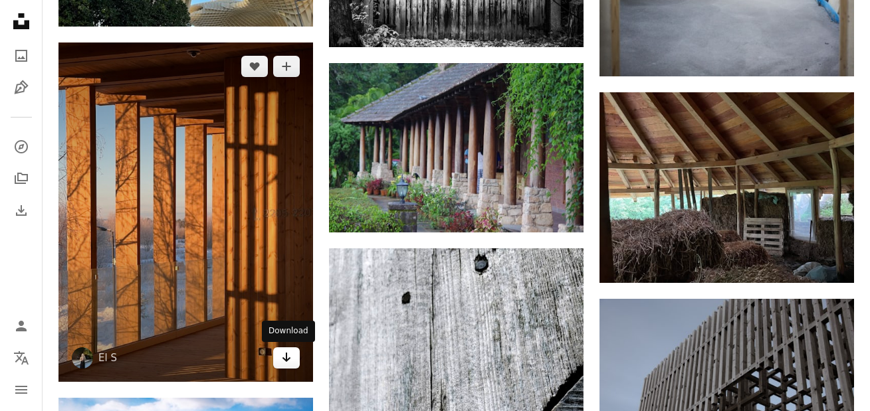
click at [290, 357] on icon "Arrow pointing down" at bounding box center [286, 358] width 11 height 16
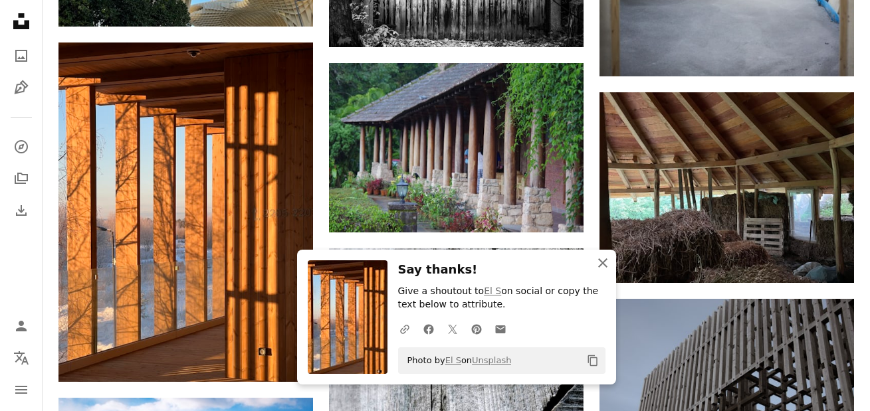
click at [599, 263] on icon "An X shape" at bounding box center [603, 263] width 16 height 16
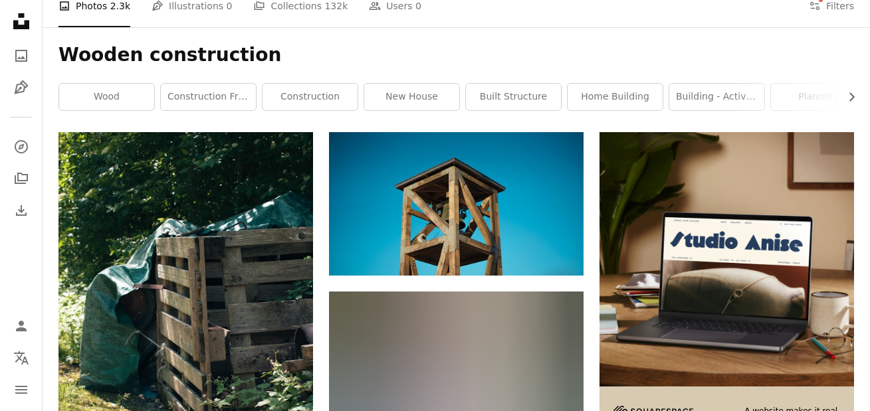
scroll to position [0, 0]
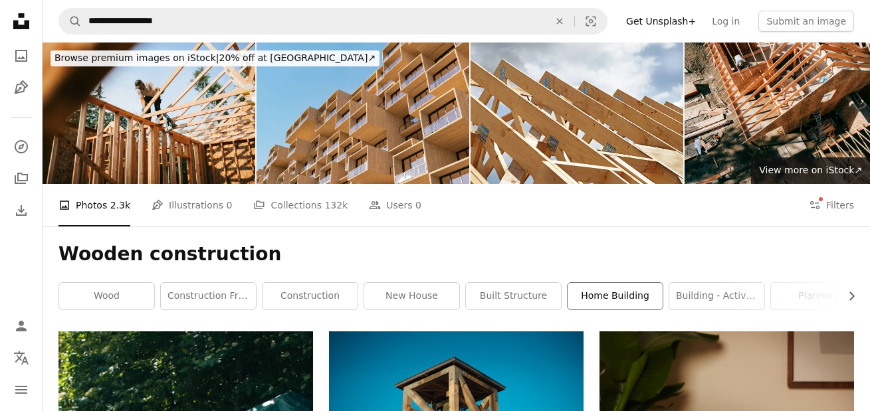
click at [588, 292] on link "home building" at bounding box center [614, 296] width 95 height 27
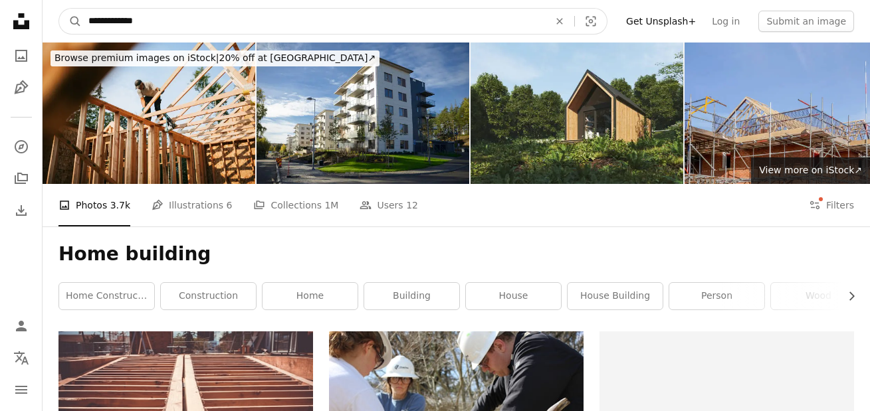
click at [154, 24] on input "**********" at bounding box center [313, 21] width 463 height 25
click at [154, 23] on input "**********" at bounding box center [313, 21] width 463 height 25
type input "*******"
click at [59, 9] on button "A magnifying glass" at bounding box center [70, 21] width 23 height 25
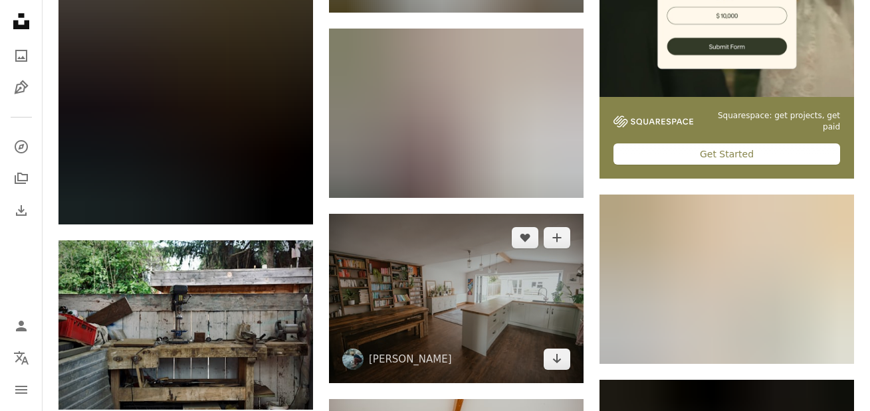
scroll to position [532, 0]
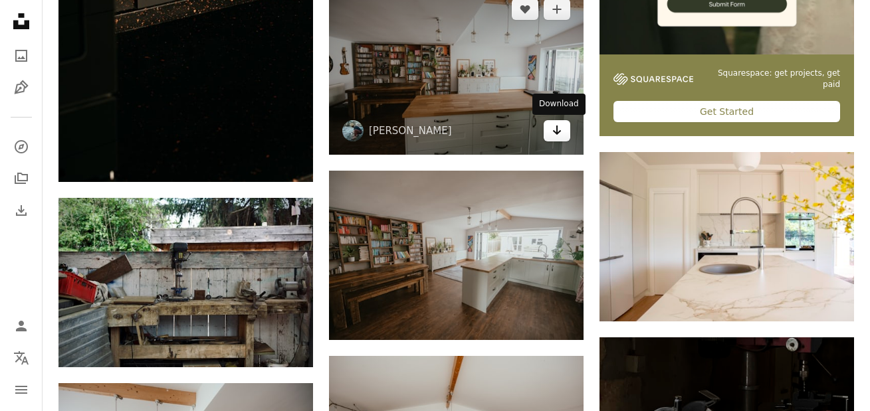
click at [554, 128] on icon "Arrow pointing down" at bounding box center [557, 130] width 11 height 16
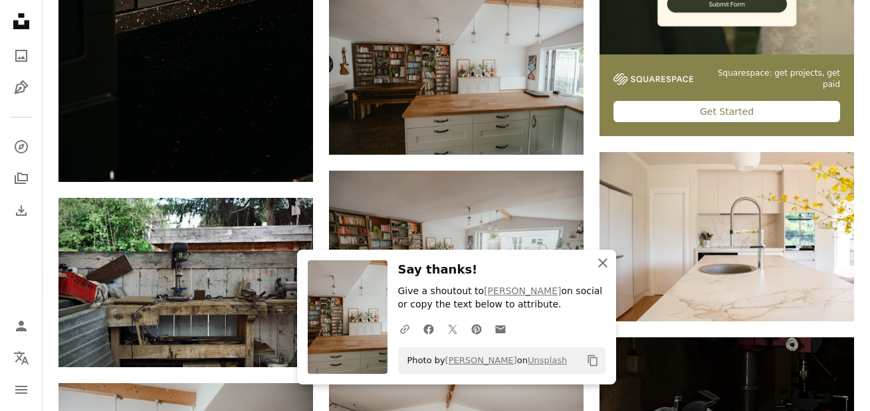
click at [603, 261] on icon "button" at bounding box center [602, 262] width 9 height 9
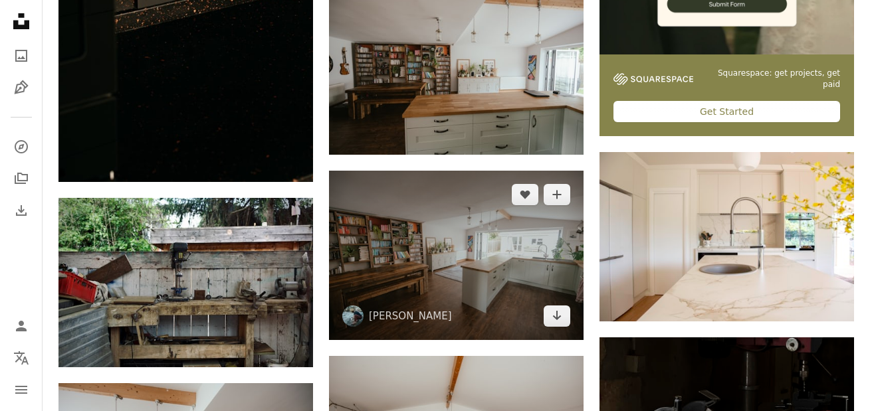
scroll to position [598, 0]
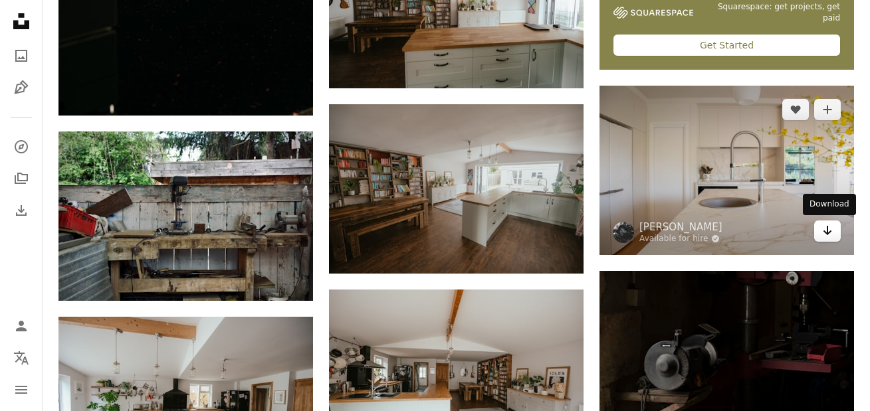
click at [830, 234] on icon "Arrow pointing down" at bounding box center [827, 231] width 11 height 16
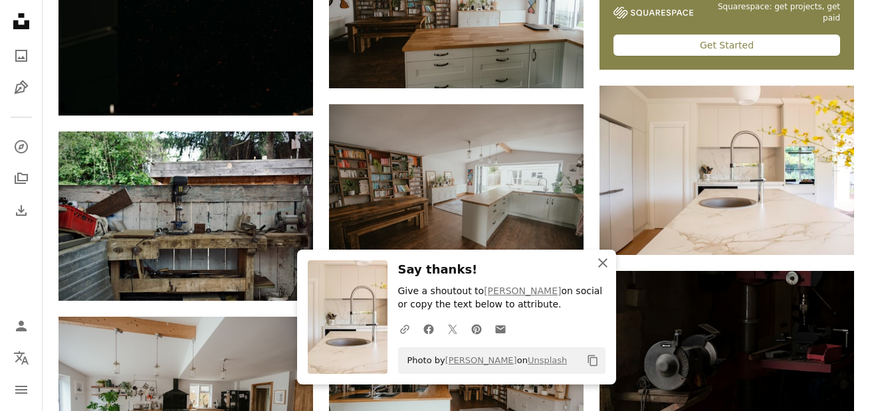
click at [600, 258] on icon "An X shape" at bounding box center [603, 263] width 16 height 16
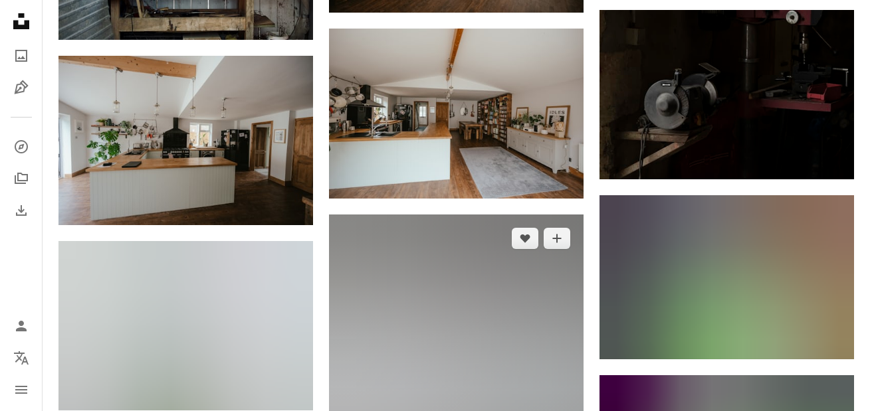
scroll to position [864, 0]
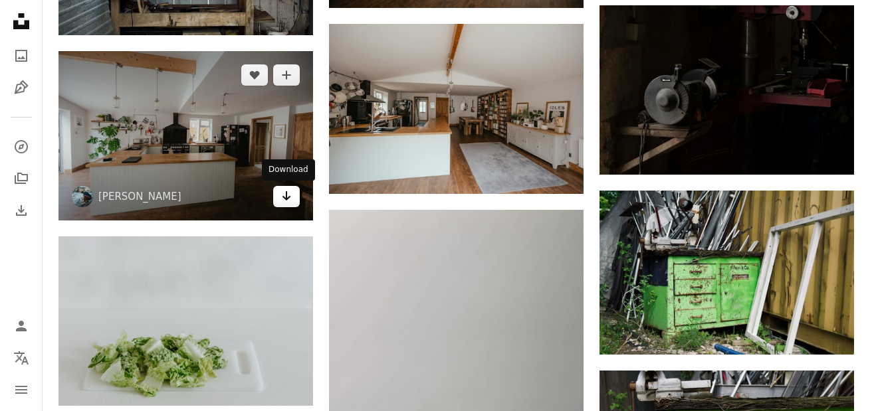
click at [289, 199] on icon "Arrow pointing down" at bounding box center [286, 196] width 11 height 16
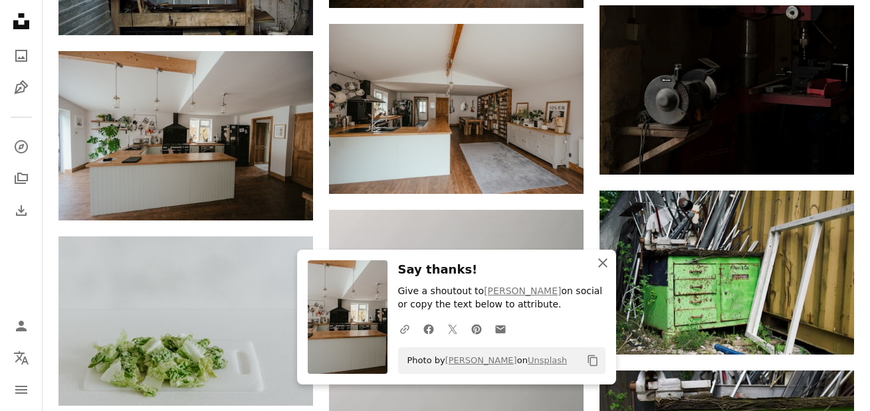
click at [605, 262] on icon "An X shape" at bounding box center [603, 263] width 16 height 16
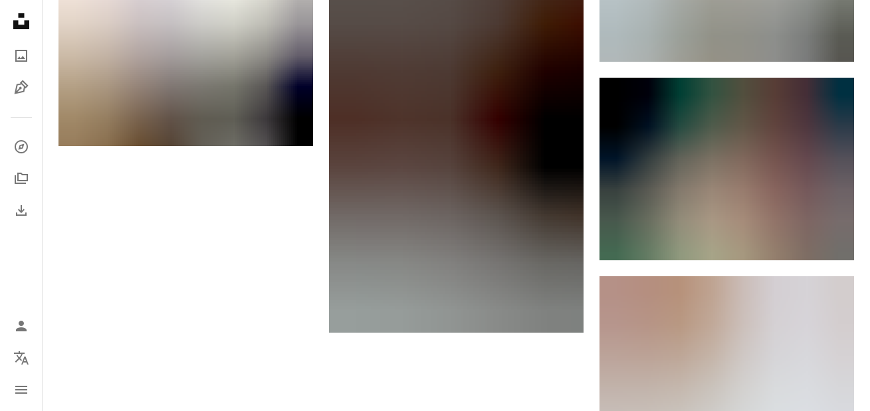
scroll to position [1462, 0]
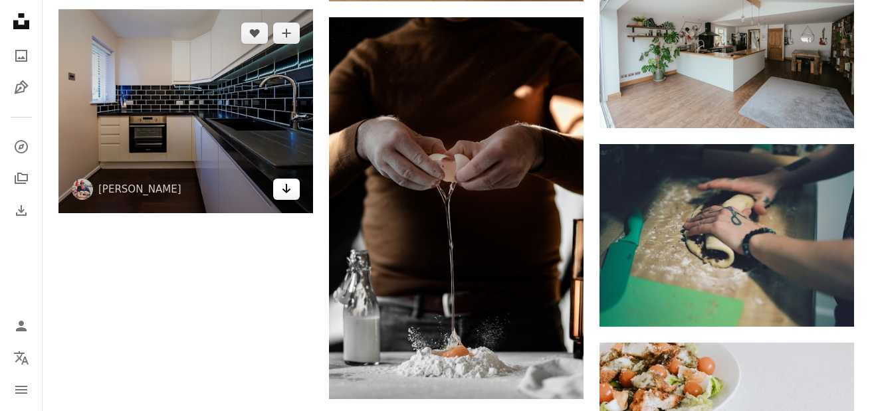
click at [284, 191] on icon "Download" at bounding box center [286, 188] width 9 height 9
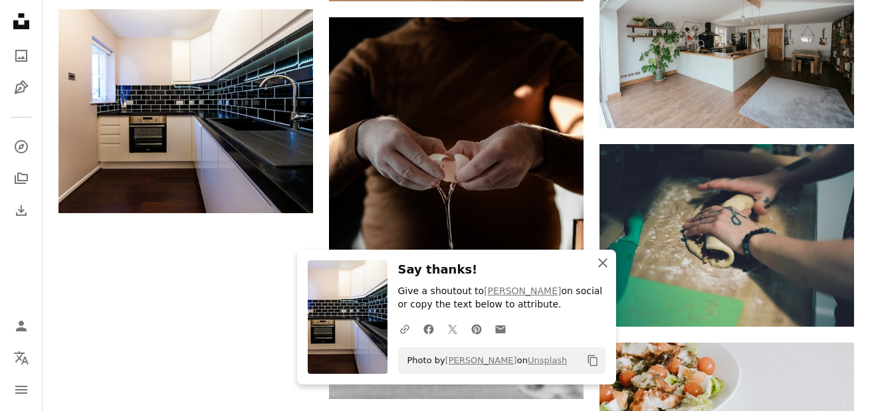
click at [598, 264] on icon "An X shape" at bounding box center [603, 263] width 16 height 16
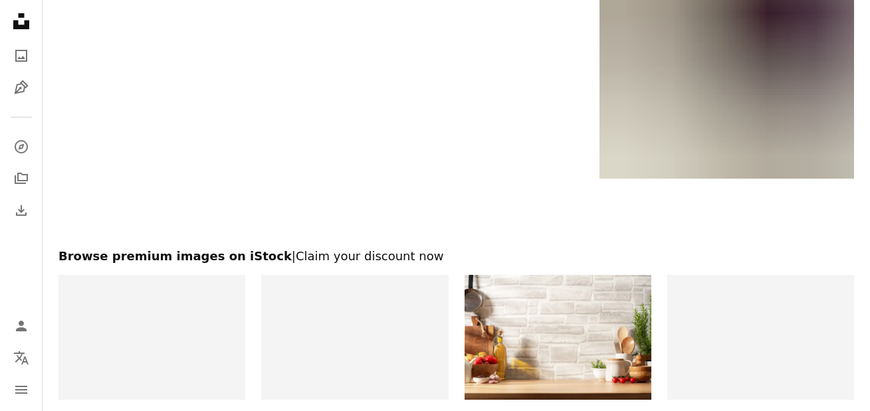
scroll to position [2326, 0]
